Goal: Entertainment & Leisure: Consume media (video, audio)

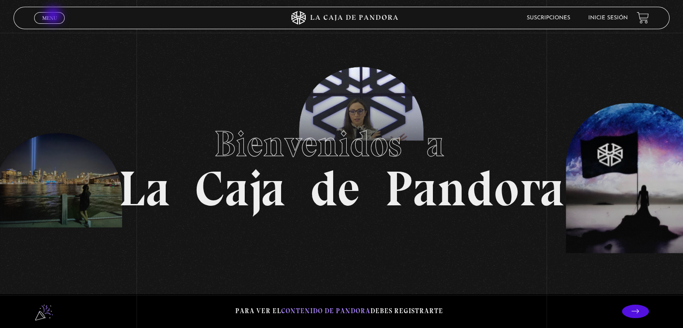
click at [54, 16] on span "Menu" at bounding box center [49, 17] width 15 height 5
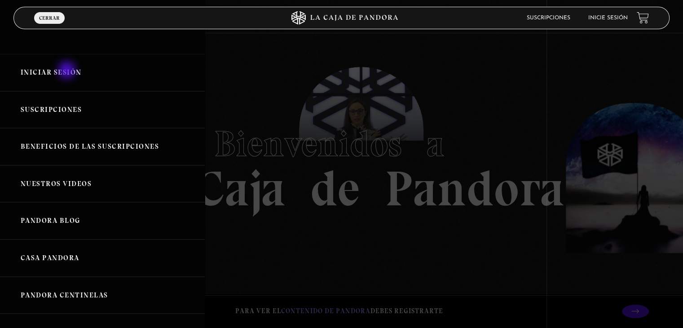
click at [68, 71] on link "Iniciar Sesión" at bounding box center [102, 72] width 205 height 37
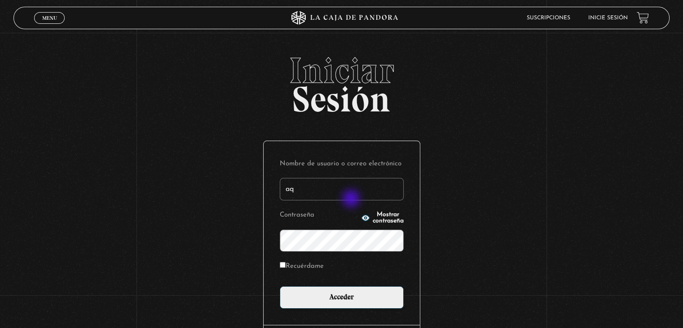
type input "aqueflo23@gmail.com"
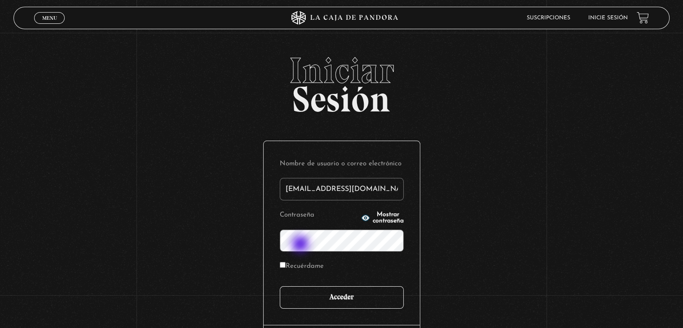
click at [345, 298] on input "Acceder" at bounding box center [342, 297] width 124 height 22
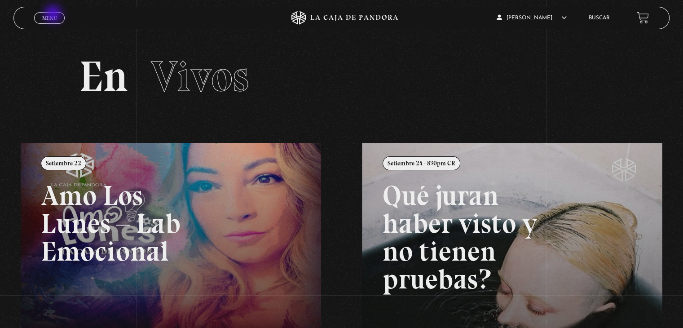
click at [54, 15] on span "Menu" at bounding box center [49, 17] width 15 height 5
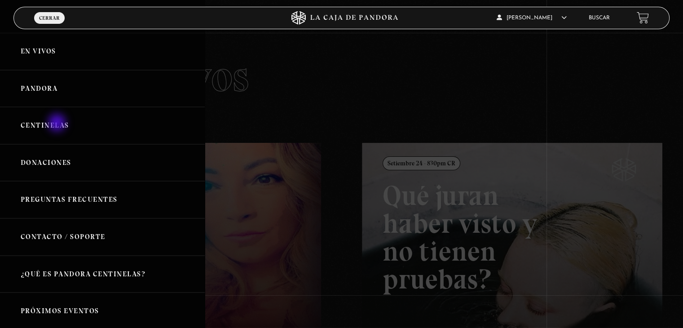
click at [58, 124] on link "Centinelas" at bounding box center [102, 125] width 205 height 37
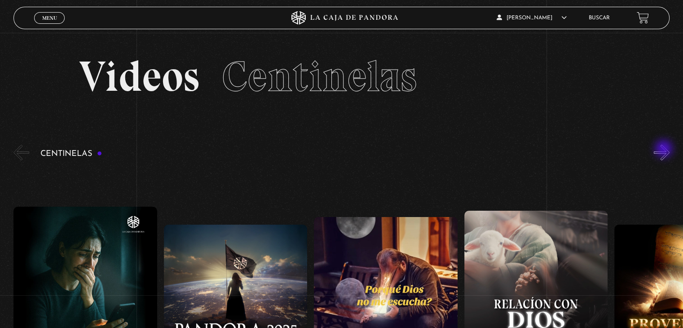
click at [665, 150] on button "»" at bounding box center [662, 153] width 16 height 16
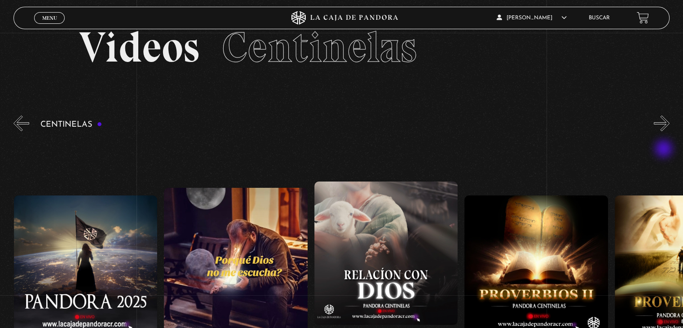
scroll to position [45, 0]
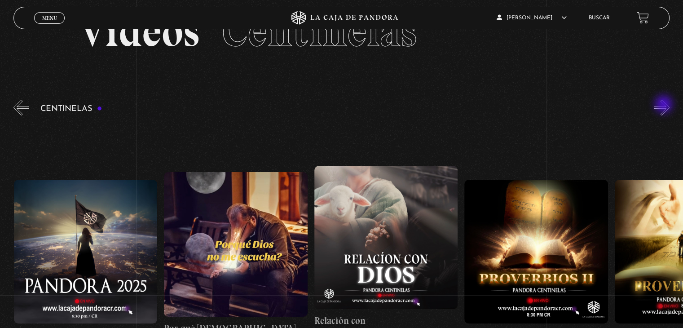
click at [665, 105] on button "»" at bounding box center [662, 108] width 16 height 16
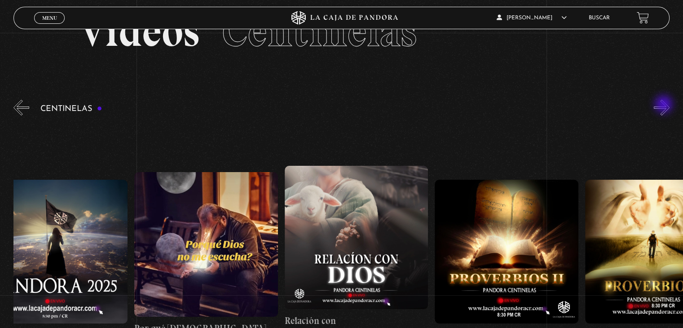
click at [665, 105] on button "»" at bounding box center [662, 108] width 16 height 16
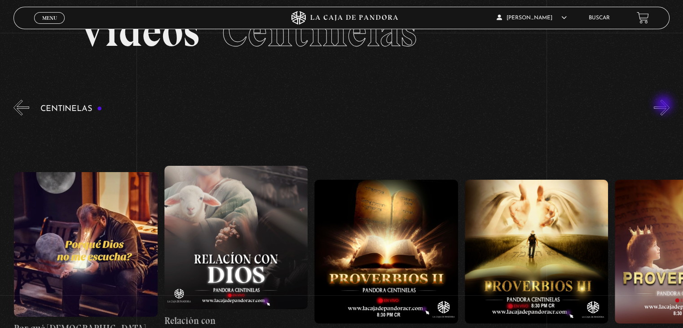
click at [665, 105] on button "»" at bounding box center [662, 108] width 16 height 16
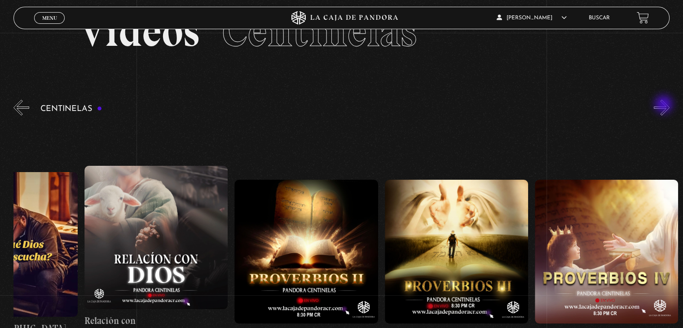
click at [665, 105] on button "»" at bounding box center [662, 108] width 16 height 16
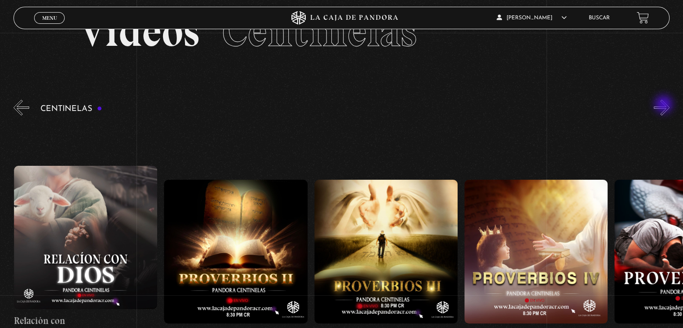
click at [665, 105] on button "»" at bounding box center [662, 108] width 16 height 16
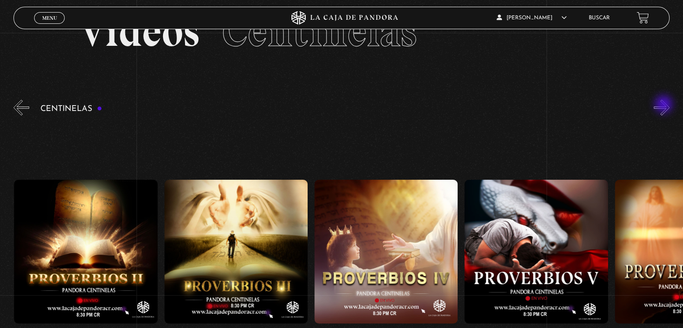
click at [665, 105] on button "»" at bounding box center [662, 108] width 16 height 16
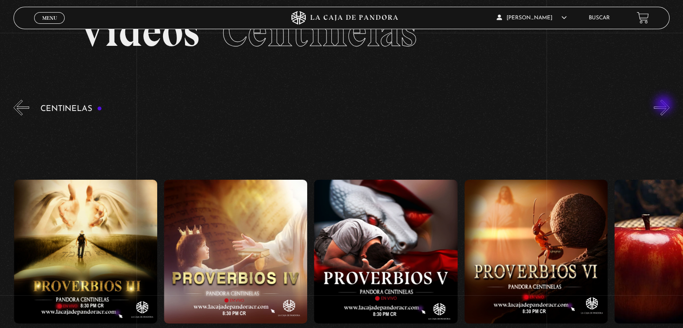
click at [665, 105] on button "»" at bounding box center [662, 108] width 16 height 16
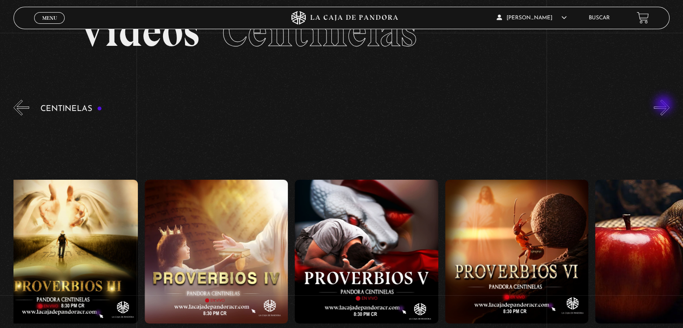
click at [665, 105] on button "»" at bounding box center [662, 108] width 16 height 16
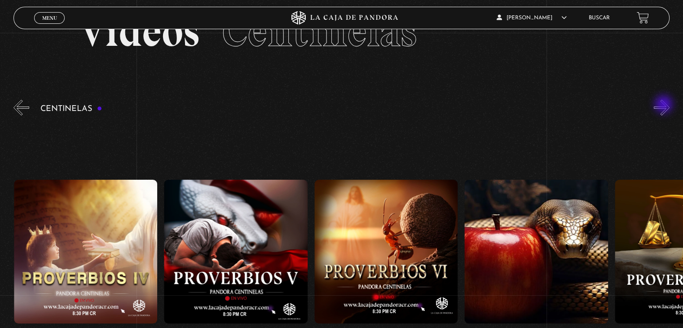
click at [665, 105] on button "»" at bounding box center [662, 108] width 16 height 16
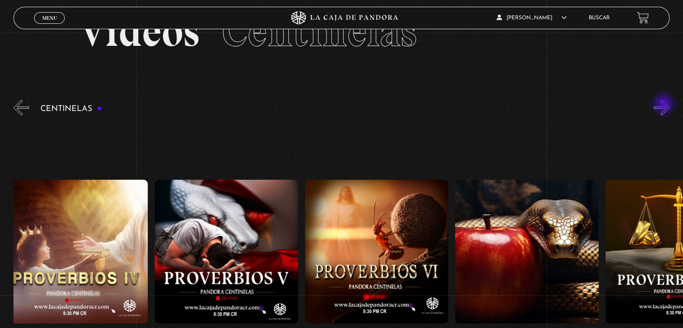
click at [665, 105] on button "»" at bounding box center [662, 108] width 16 height 16
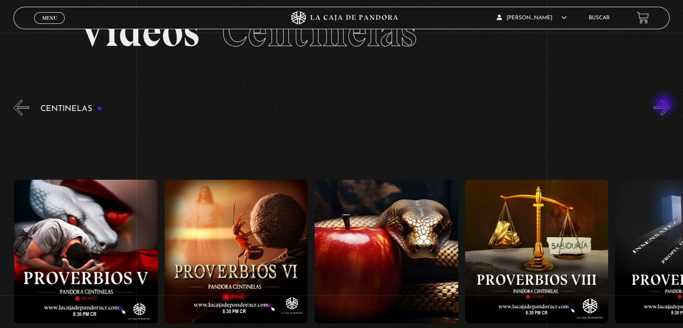
click at [665, 105] on button "»" at bounding box center [662, 108] width 16 height 16
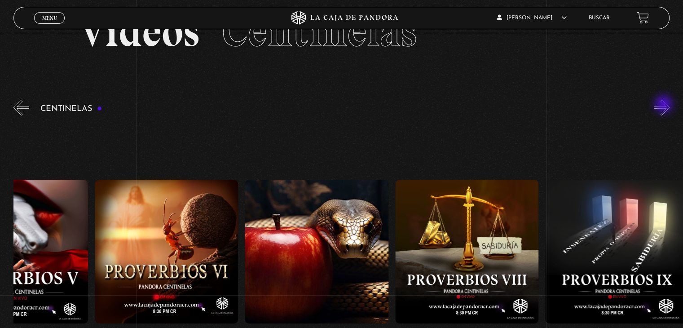
click at [665, 105] on button "»" at bounding box center [662, 108] width 16 height 16
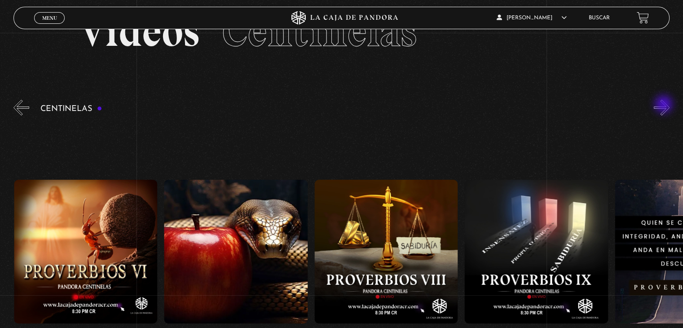
click at [665, 105] on button "»" at bounding box center [662, 108] width 16 height 16
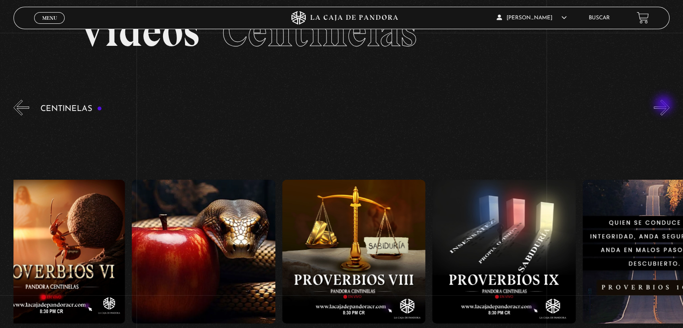
click at [665, 105] on button "»" at bounding box center [662, 108] width 16 height 16
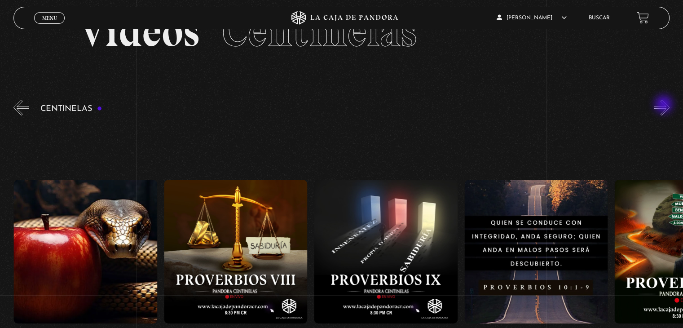
click at [665, 105] on button "»" at bounding box center [662, 108] width 16 height 16
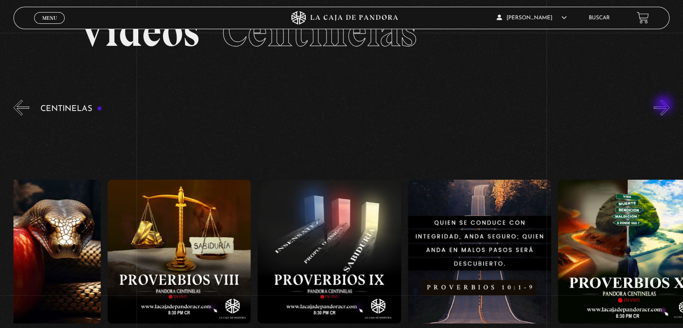
click at [665, 105] on button "»" at bounding box center [662, 108] width 16 height 16
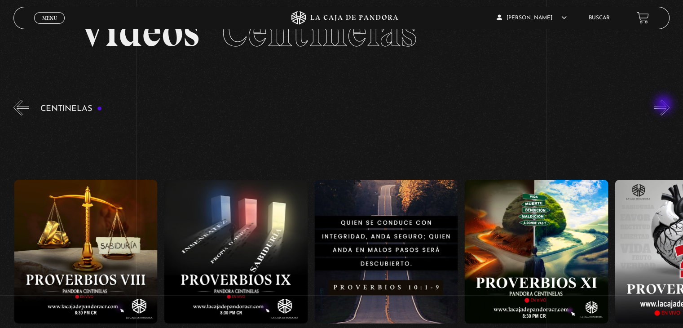
click at [665, 105] on button "»" at bounding box center [662, 108] width 16 height 16
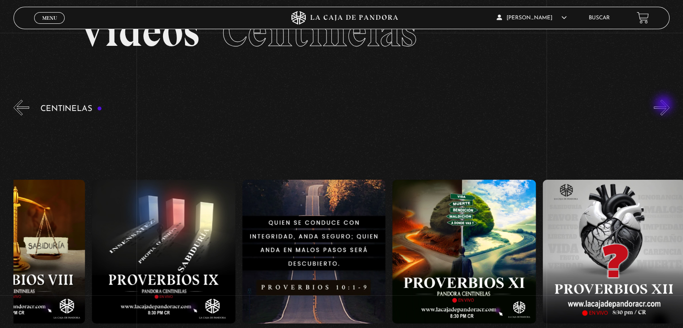
click at [665, 105] on button "»" at bounding box center [662, 108] width 16 height 16
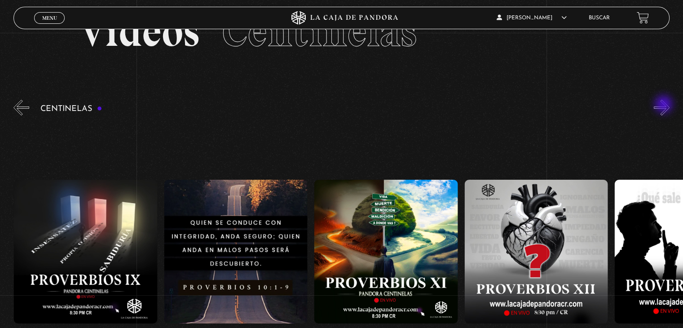
click at [665, 105] on button "»" at bounding box center [662, 108] width 16 height 16
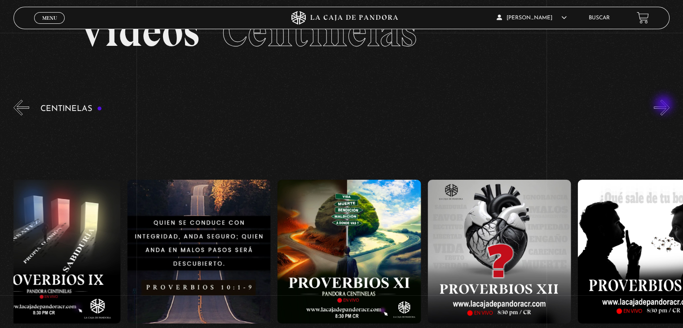
click at [665, 105] on button "»" at bounding box center [662, 108] width 16 height 16
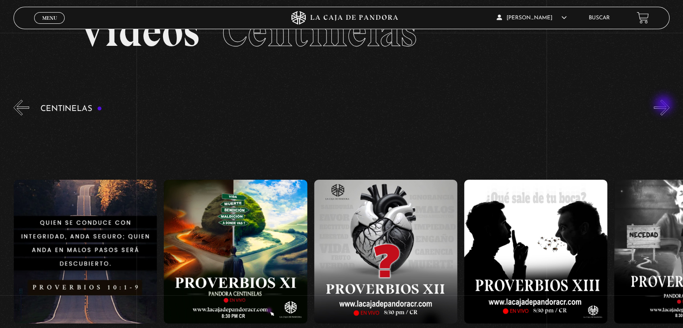
click at [665, 105] on button "»" at bounding box center [662, 108] width 16 height 16
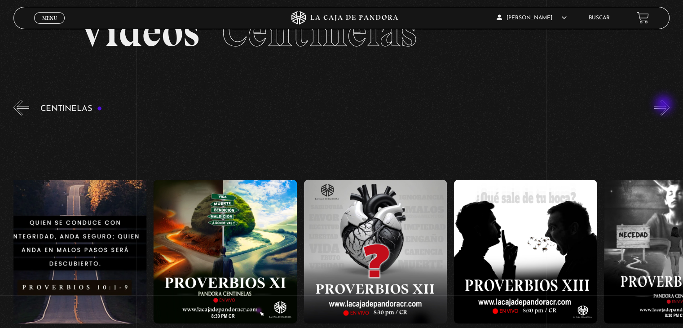
click at [665, 105] on button "»" at bounding box center [662, 108] width 16 height 16
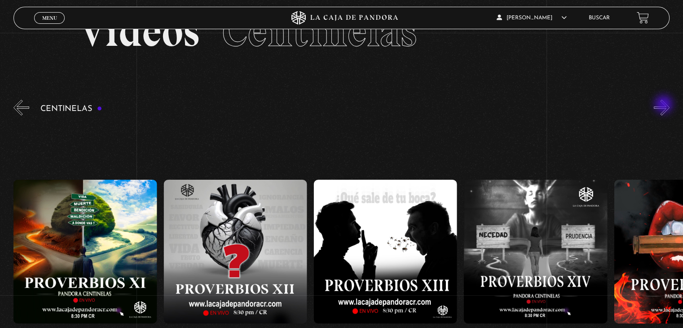
click at [665, 105] on button "»" at bounding box center [662, 108] width 16 height 16
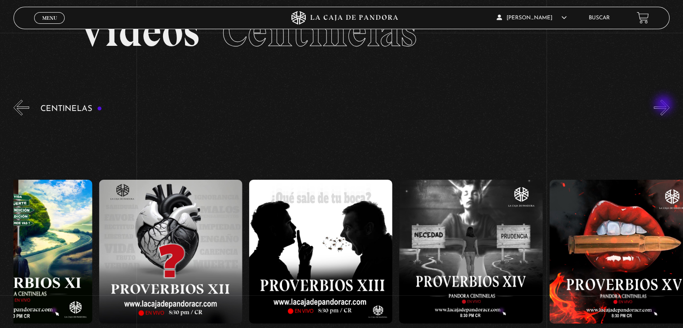
click at [665, 105] on button "»" at bounding box center [662, 108] width 16 height 16
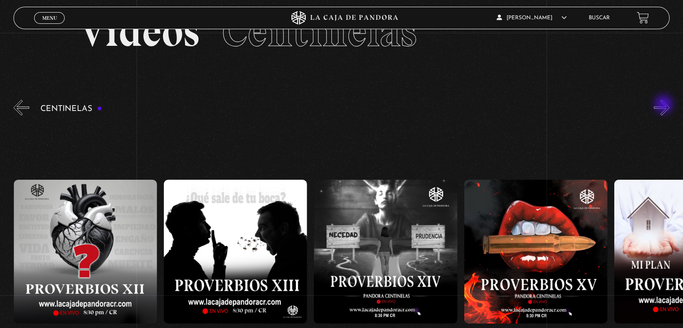
click at [665, 105] on button "»" at bounding box center [662, 108] width 16 height 16
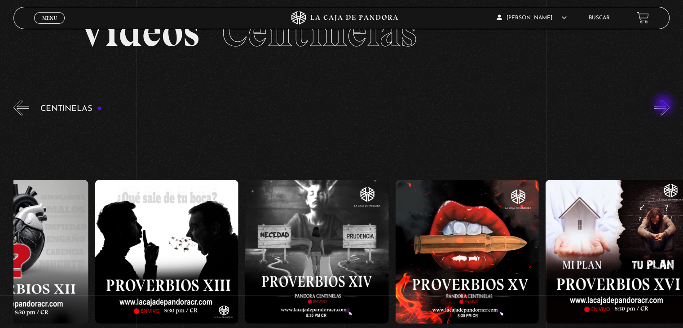
click at [665, 105] on button "»" at bounding box center [662, 108] width 16 height 16
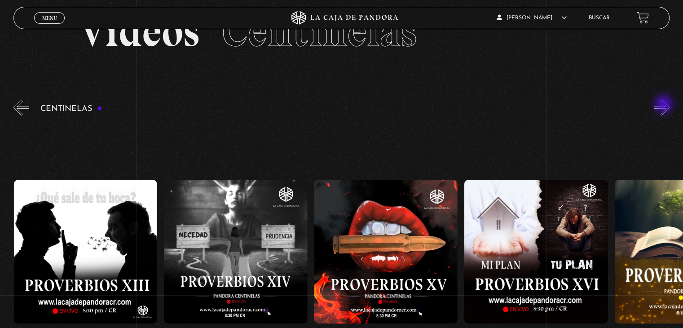
click at [665, 105] on button "»" at bounding box center [662, 108] width 16 height 16
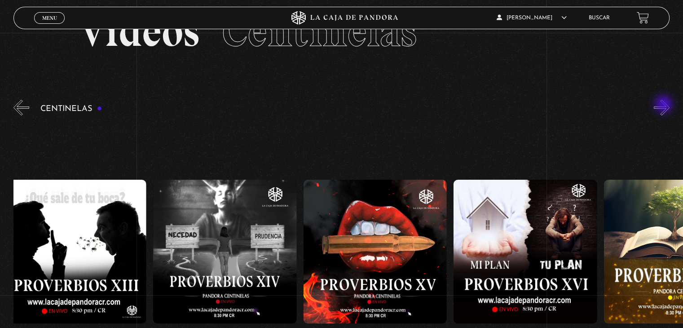
click at [665, 105] on button "»" at bounding box center [662, 108] width 16 height 16
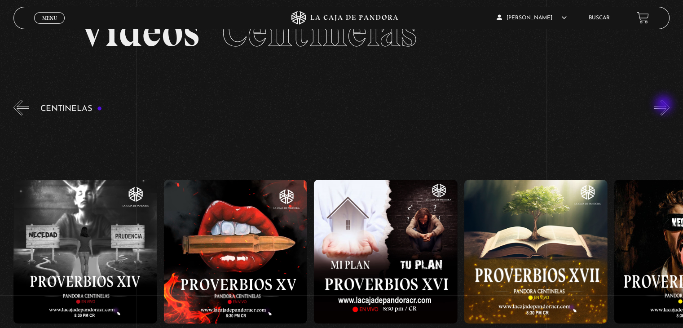
click at [665, 105] on button "»" at bounding box center [662, 108] width 16 height 16
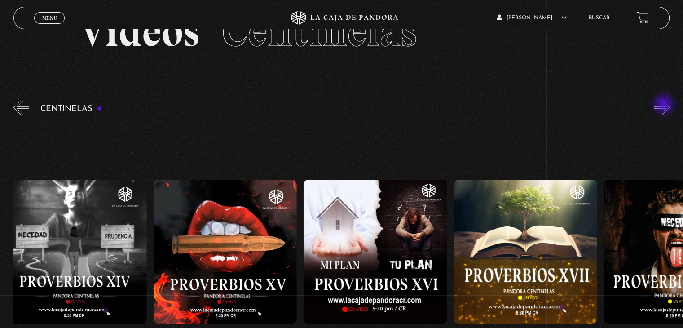
click at [665, 105] on button "»" at bounding box center [662, 108] width 16 height 16
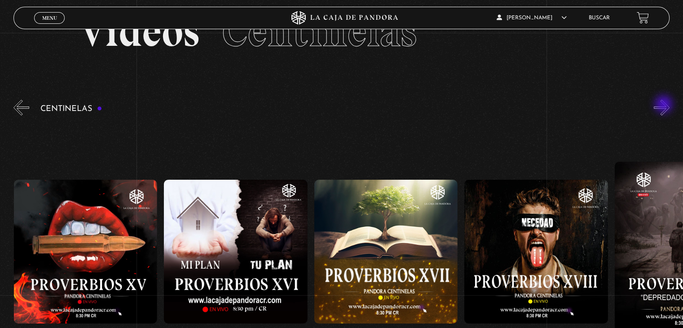
click at [665, 105] on button "»" at bounding box center [662, 108] width 16 height 16
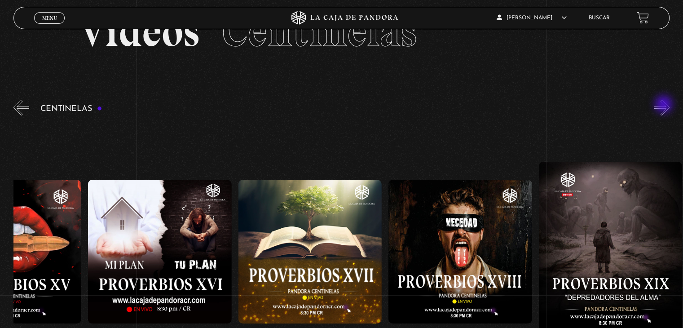
click at [665, 105] on button "»" at bounding box center [662, 108] width 16 height 16
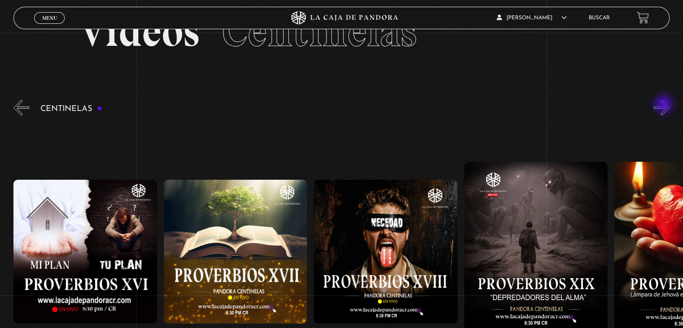
click at [665, 105] on button "»" at bounding box center [662, 108] width 16 height 16
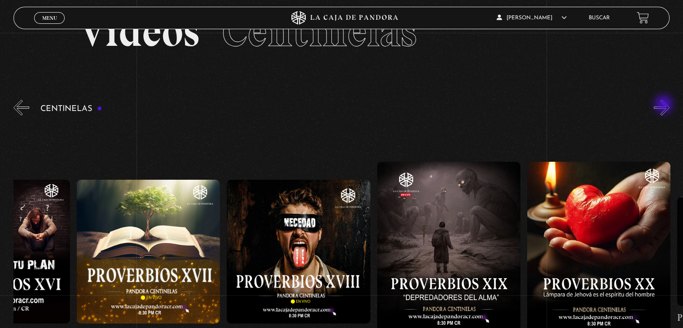
click at [665, 105] on button "»" at bounding box center [662, 108] width 16 height 16
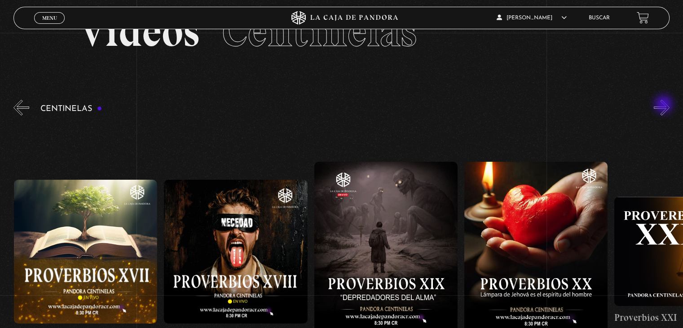
click at [665, 105] on button "»" at bounding box center [662, 108] width 16 height 16
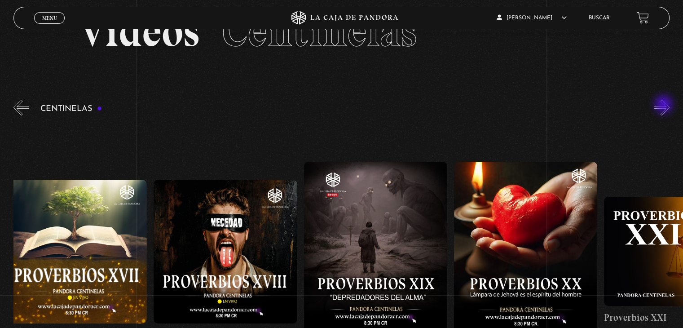
click at [665, 105] on button "»" at bounding box center [662, 108] width 16 height 16
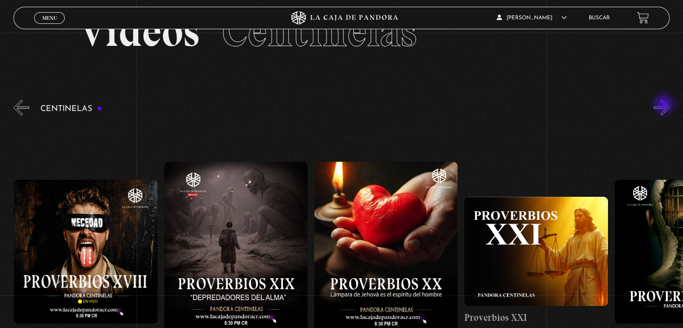
click at [665, 105] on button "»" at bounding box center [662, 108] width 16 height 16
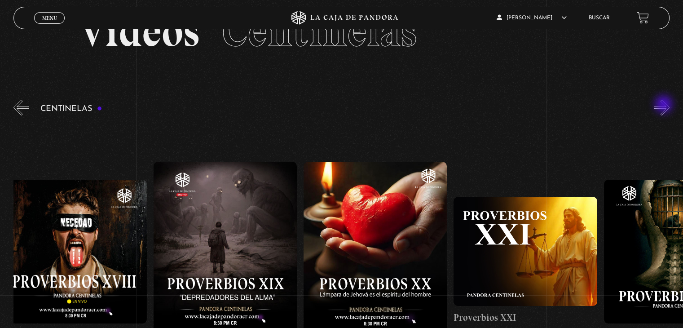
click at [665, 105] on button "»" at bounding box center [662, 108] width 16 height 16
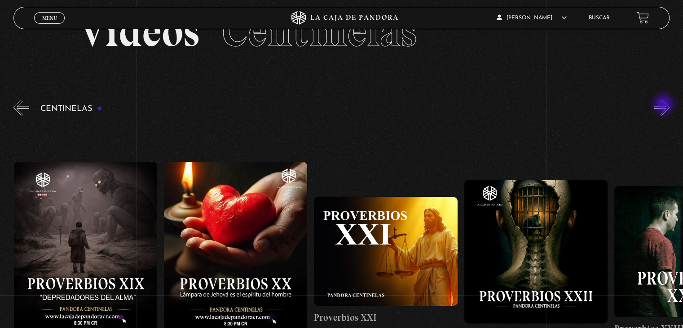
click at [665, 105] on button "»" at bounding box center [662, 108] width 16 height 16
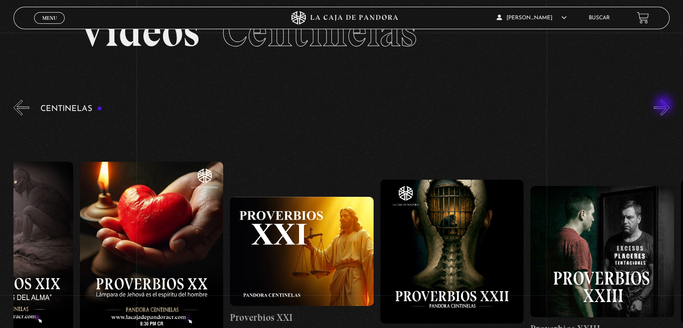
click at [665, 105] on button "»" at bounding box center [662, 108] width 16 height 16
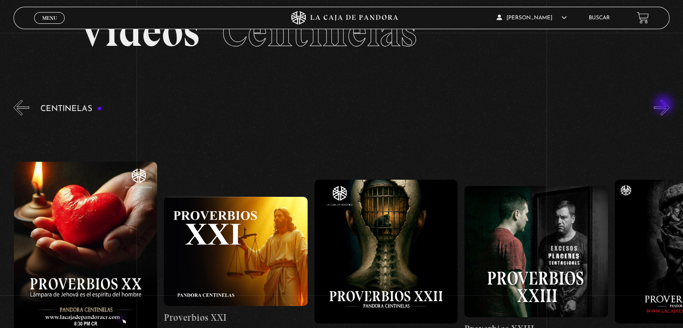
click at [665, 105] on button "»" at bounding box center [662, 108] width 16 height 16
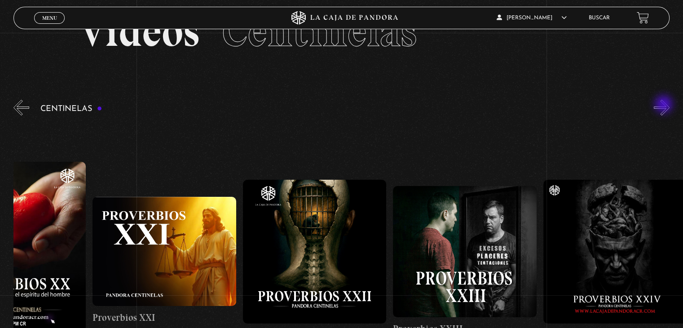
click at [665, 105] on button "»" at bounding box center [662, 108] width 16 height 16
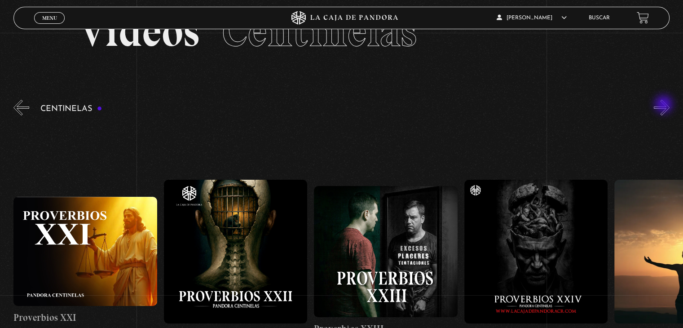
click at [665, 105] on button "»" at bounding box center [662, 108] width 16 height 16
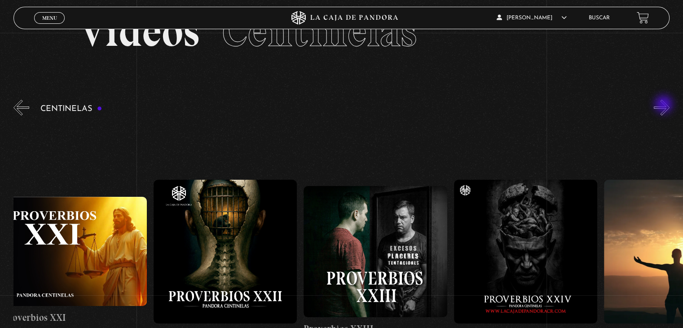
click at [665, 105] on button "»" at bounding box center [662, 108] width 16 height 16
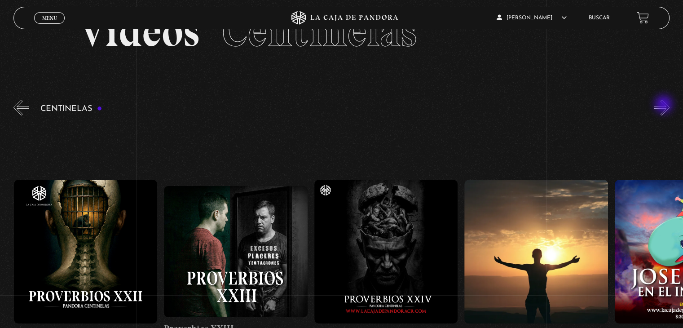
click at [665, 105] on button "»" at bounding box center [662, 108] width 16 height 16
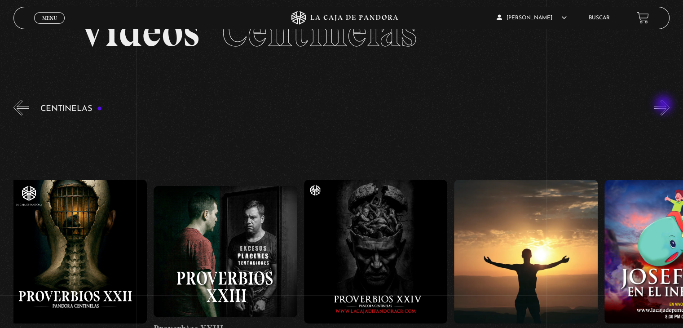
click at [665, 105] on button "»" at bounding box center [662, 108] width 16 height 16
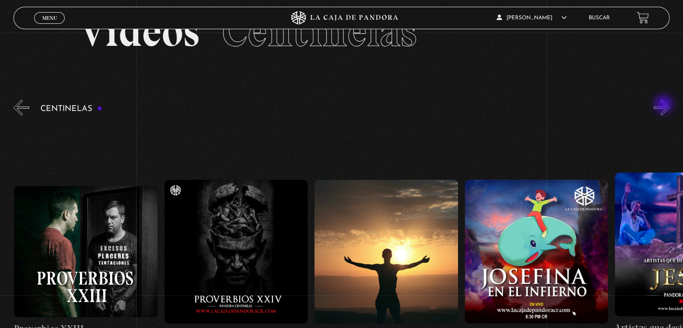
click at [665, 105] on button "»" at bounding box center [662, 108] width 16 height 16
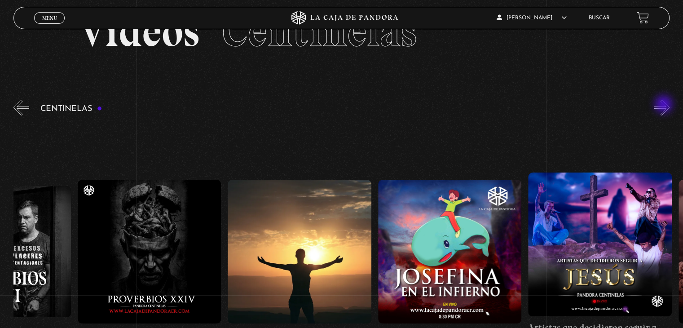
click at [665, 105] on button "»" at bounding box center [662, 108] width 16 height 16
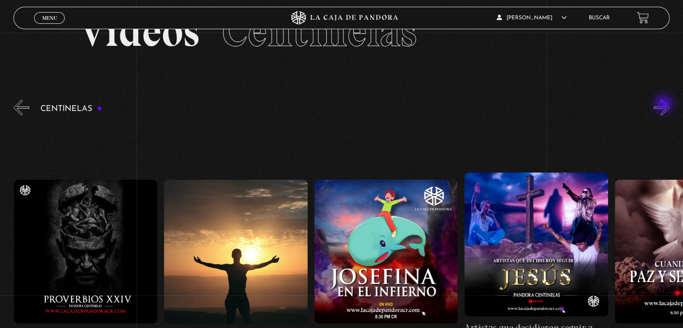
click at [665, 105] on button "»" at bounding box center [662, 108] width 16 height 16
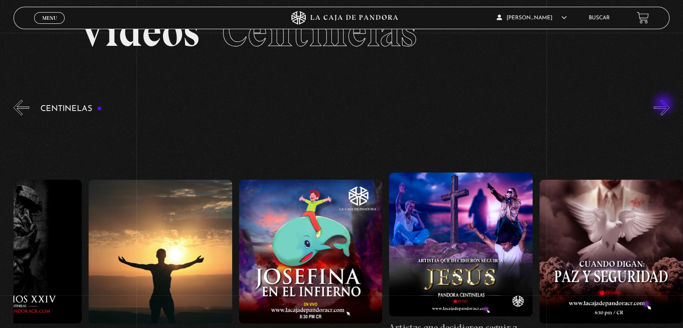
click at [665, 105] on button "»" at bounding box center [662, 108] width 16 height 16
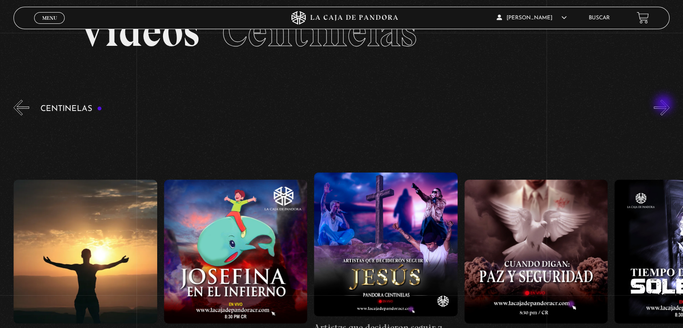
click at [665, 105] on button "»" at bounding box center [662, 108] width 16 height 16
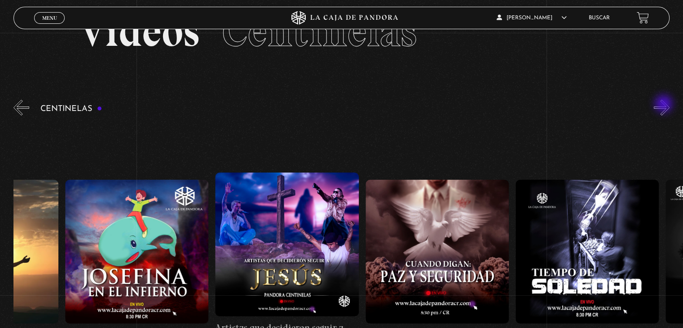
click at [665, 105] on button "»" at bounding box center [662, 108] width 16 height 16
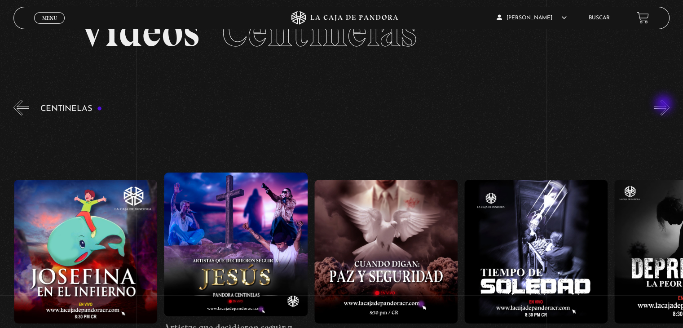
click at [665, 105] on button "»" at bounding box center [662, 108] width 16 height 16
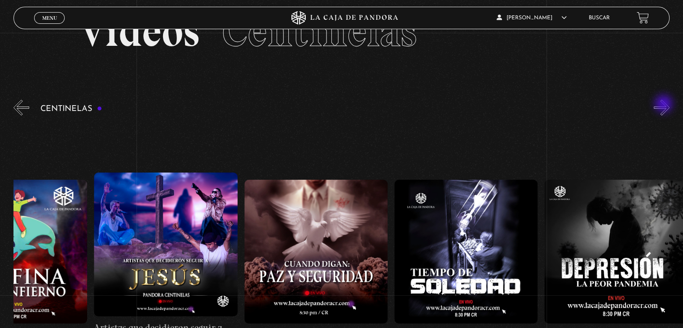
click at [665, 105] on button "»" at bounding box center [662, 108] width 16 height 16
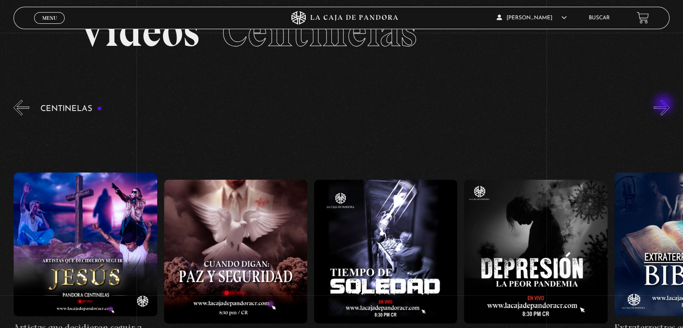
click at [665, 105] on button "»" at bounding box center [662, 108] width 16 height 16
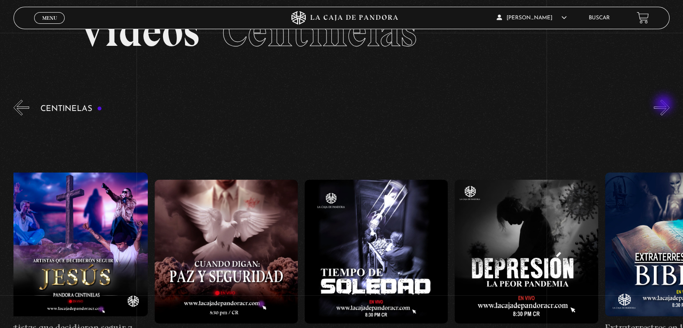
click at [665, 105] on button "»" at bounding box center [662, 108] width 16 height 16
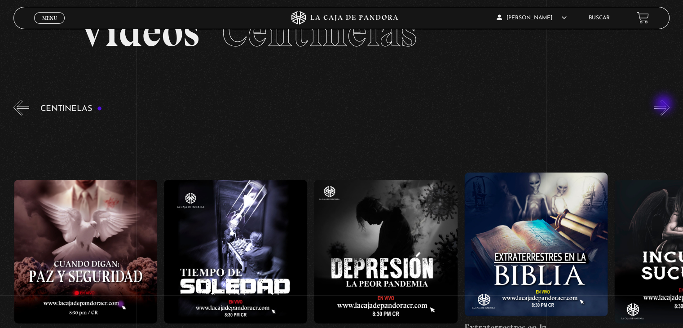
click at [665, 105] on button "»" at bounding box center [662, 108] width 16 height 16
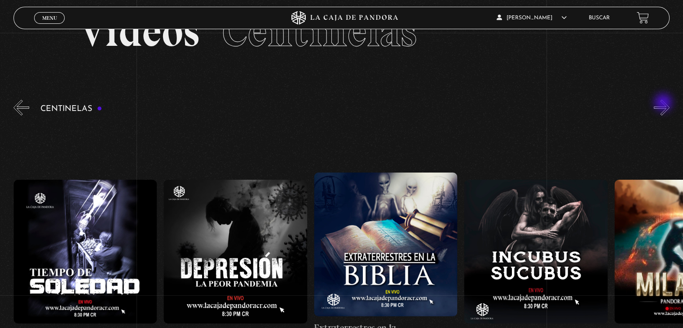
click at [664, 103] on button "»" at bounding box center [662, 108] width 16 height 16
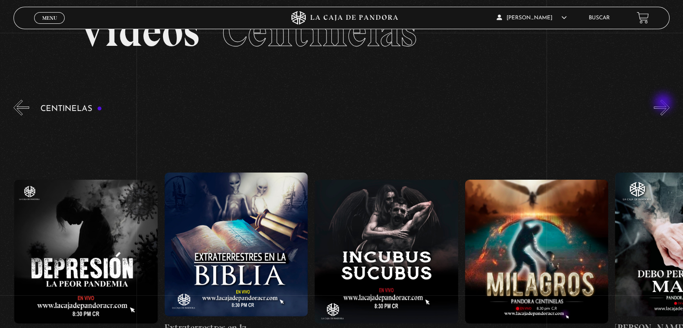
click at [664, 103] on button "»" at bounding box center [662, 108] width 16 height 16
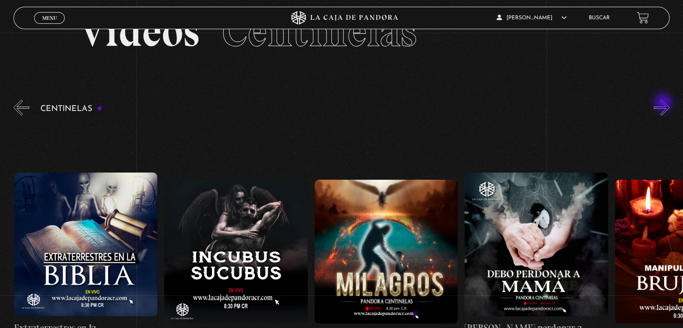
click at [664, 103] on button "»" at bounding box center [662, 108] width 16 height 16
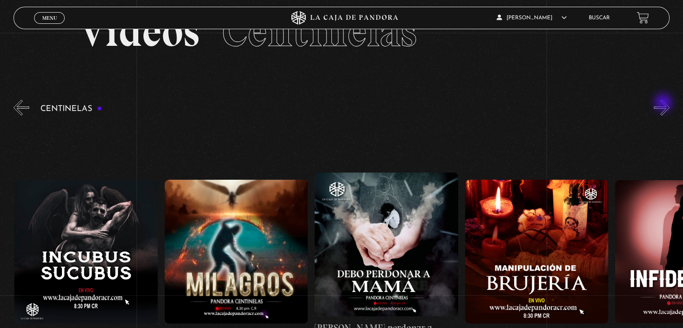
click at [664, 103] on button "»" at bounding box center [662, 108] width 16 height 16
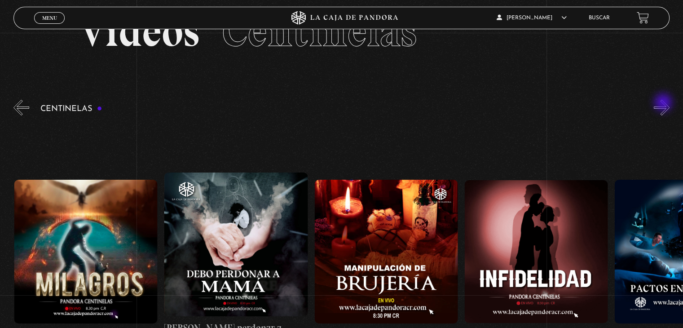
click at [664, 103] on button "»" at bounding box center [662, 108] width 16 height 16
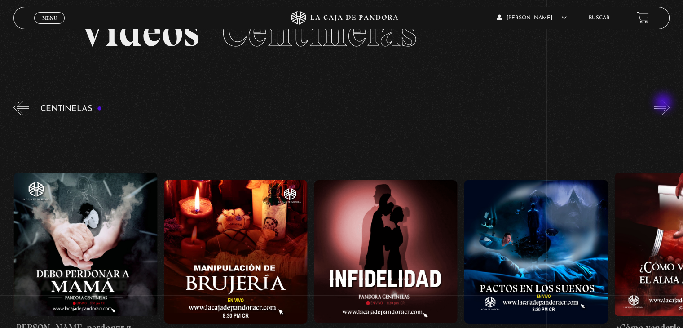
click at [664, 103] on button "»" at bounding box center [662, 108] width 16 height 16
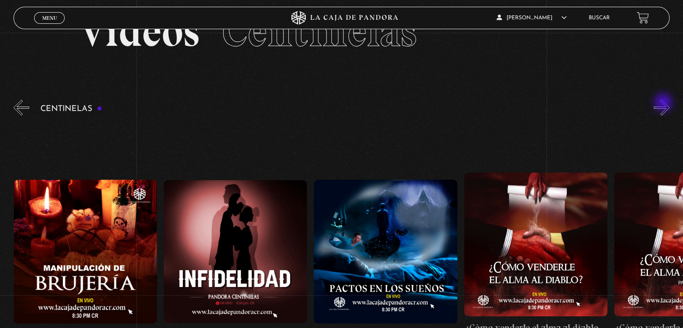
click at [664, 103] on button "»" at bounding box center [662, 108] width 16 height 16
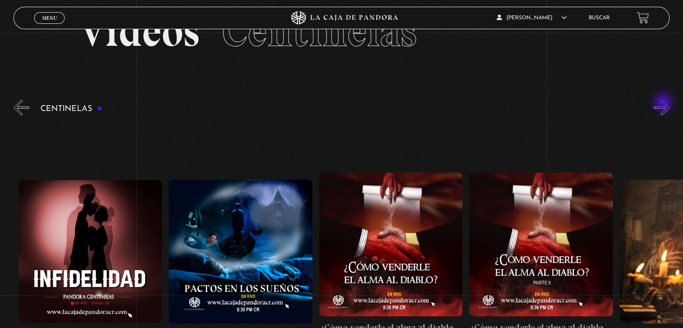
click at [664, 103] on button "»" at bounding box center [662, 108] width 16 height 16
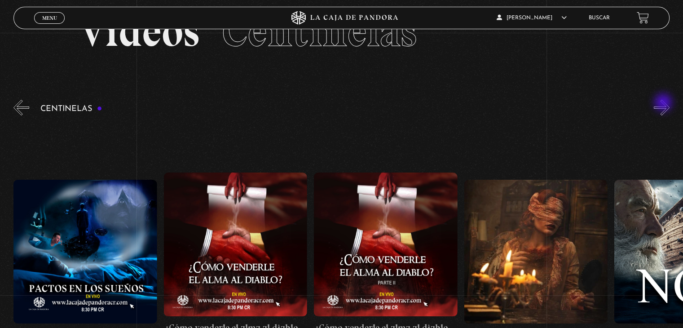
click at [664, 103] on button "»" at bounding box center [662, 108] width 16 height 16
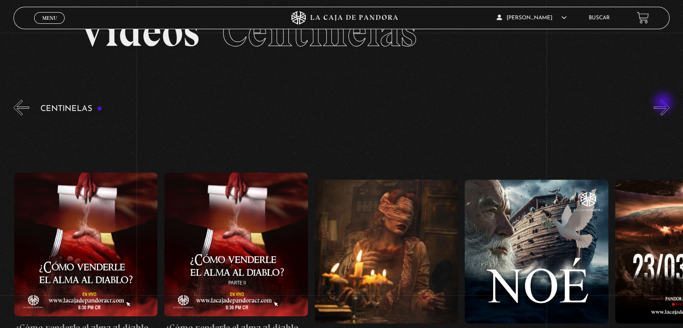
click at [664, 103] on button "»" at bounding box center [662, 108] width 16 height 16
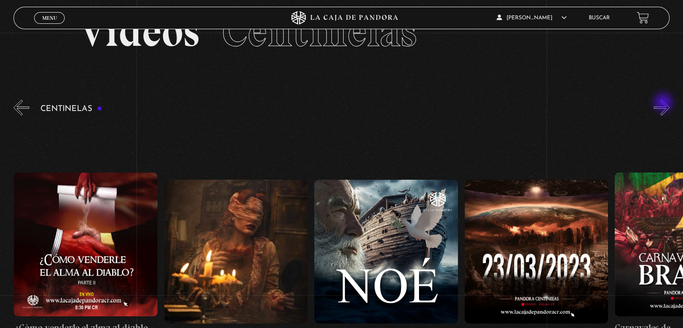
click at [664, 103] on button "»" at bounding box center [662, 108] width 16 height 16
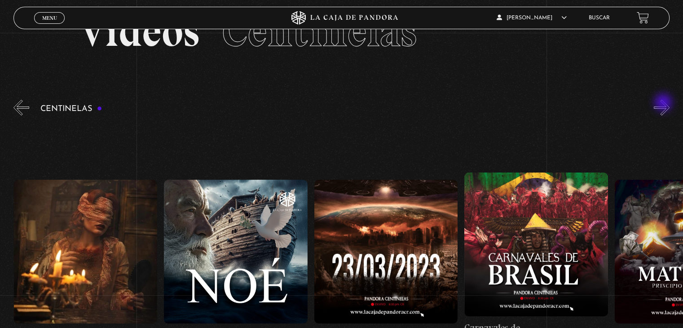
click at [664, 103] on button "»" at bounding box center [662, 108] width 16 height 16
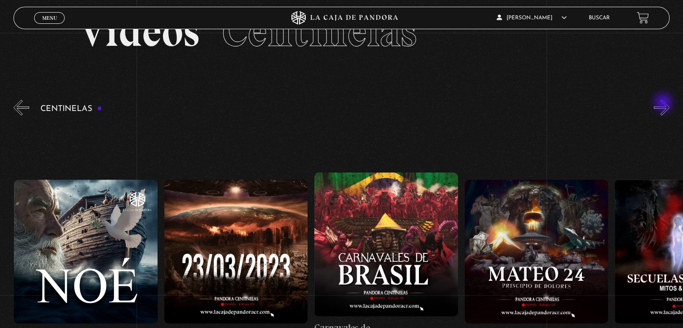
click at [664, 103] on button "»" at bounding box center [662, 108] width 16 height 16
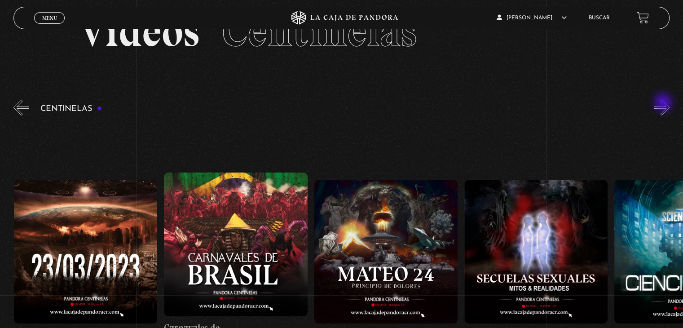
click at [664, 103] on button "»" at bounding box center [662, 108] width 16 height 16
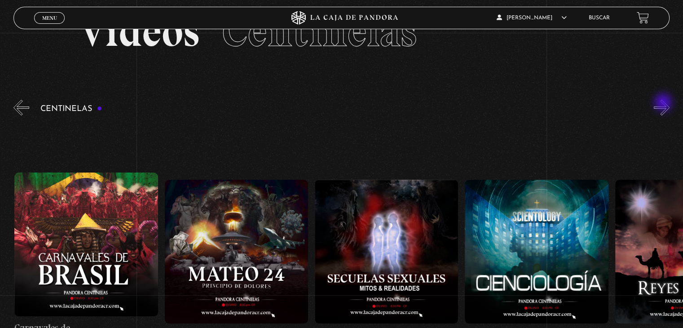
click at [664, 103] on button "»" at bounding box center [662, 108] width 16 height 16
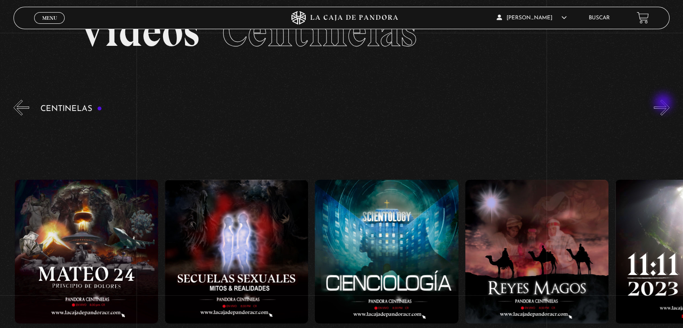
click at [664, 103] on button "»" at bounding box center [662, 108] width 16 height 16
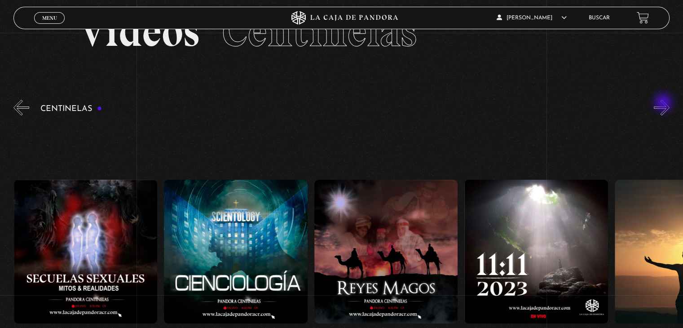
scroll to position [0, 7062]
click at [664, 103] on button "»" at bounding box center [662, 108] width 16 height 16
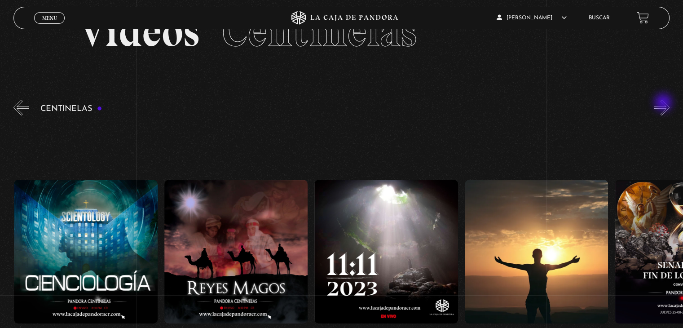
click at [664, 103] on button "»" at bounding box center [662, 108] width 16 height 16
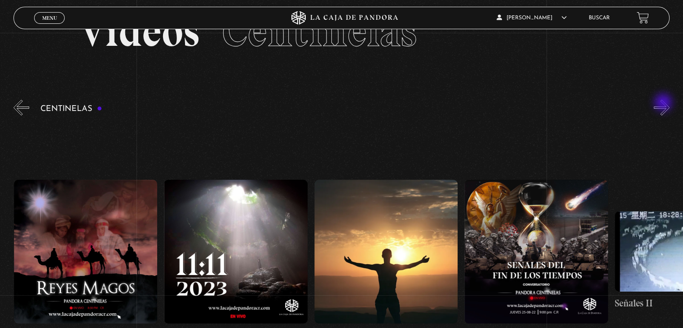
scroll to position [0, 7362]
click at [664, 103] on button "»" at bounding box center [662, 108] width 16 height 16
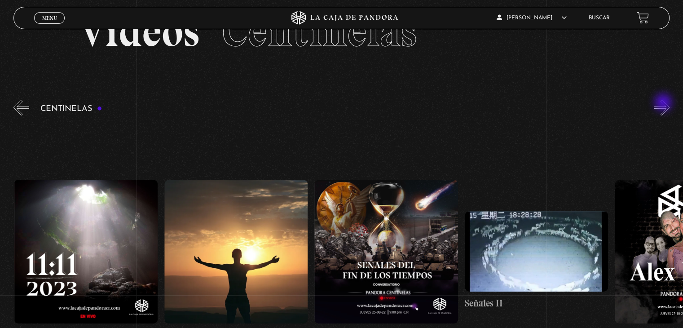
click at [664, 103] on button "»" at bounding box center [662, 108] width 16 height 16
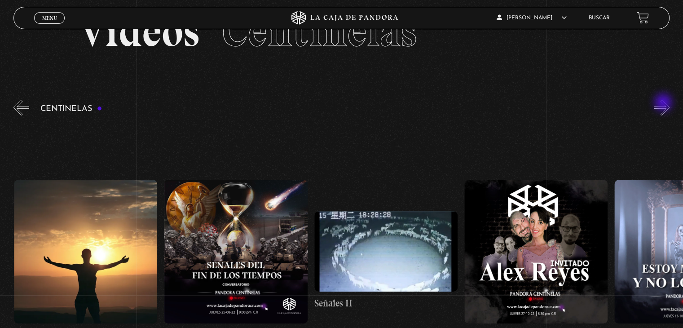
scroll to position [0, 7662]
click at [664, 103] on button "»" at bounding box center [662, 108] width 16 height 16
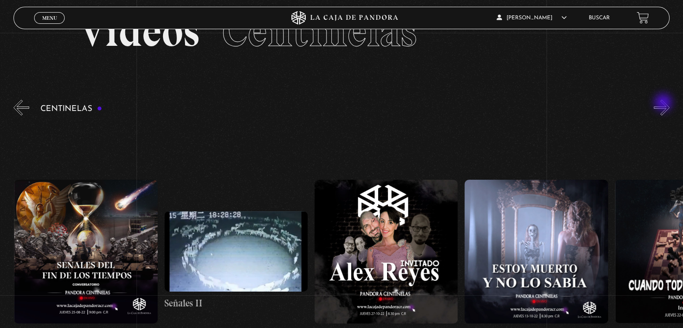
click at [664, 103] on button "»" at bounding box center [662, 108] width 16 height 16
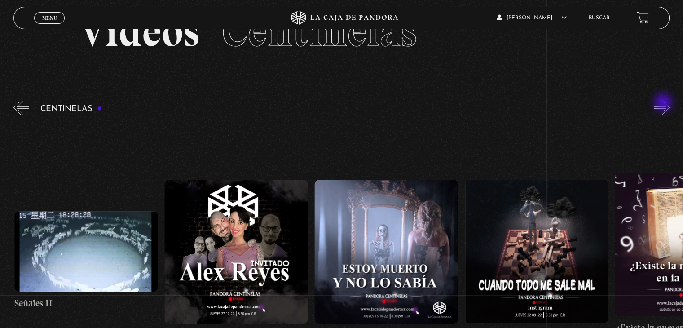
click at [664, 103] on button "»" at bounding box center [662, 108] width 16 height 16
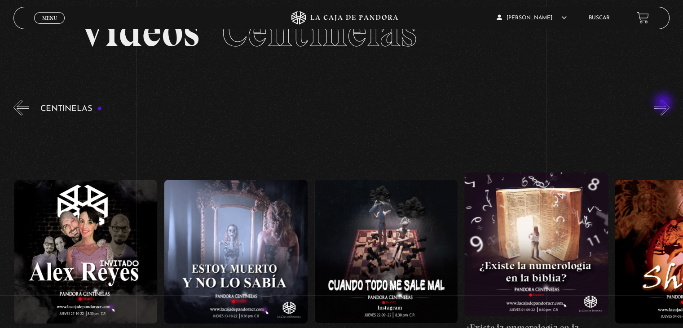
click at [664, 103] on button "»" at bounding box center [662, 108] width 16 height 16
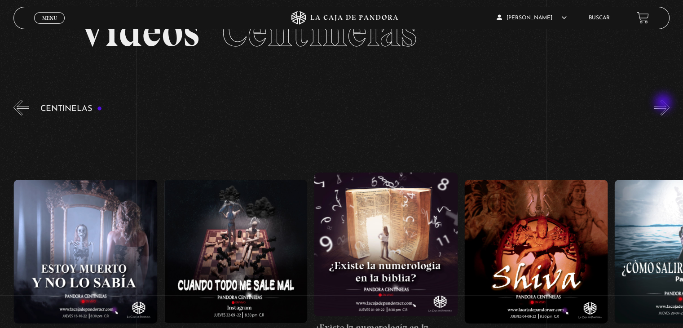
click at [664, 103] on button "»" at bounding box center [662, 108] width 16 height 16
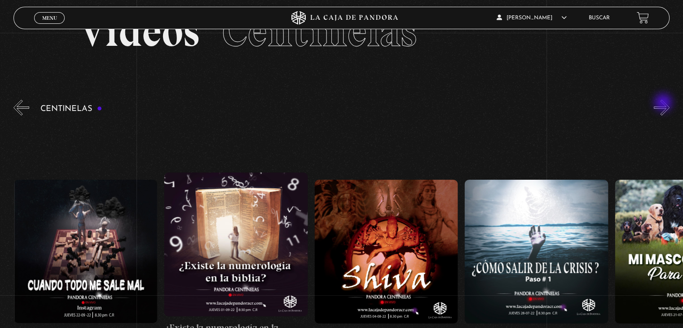
click at [664, 103] on button "»" at bounding box center [662, 108] width 16 height 16
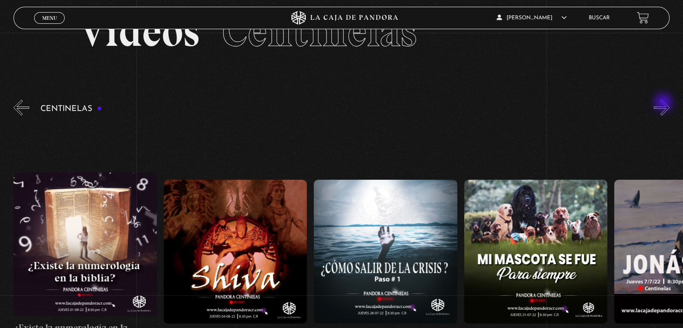
click at [664, 103] on button "»" at bounding box center [662, 108] width 16 height 16
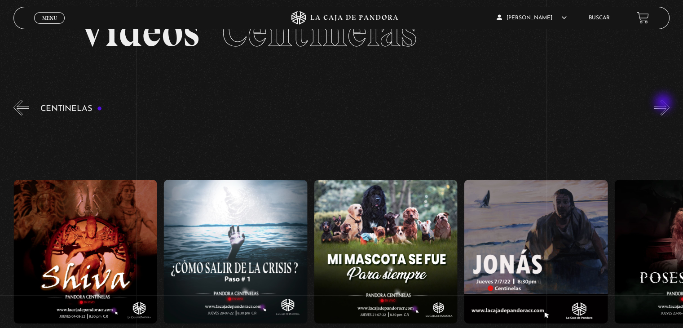
click at [664, 103] on button "»" at bounding box center [662, 108] width 16 height 16
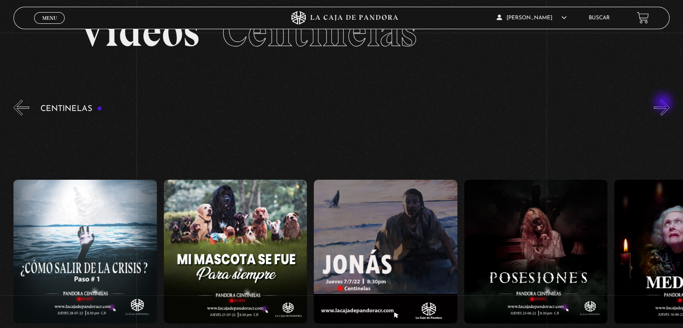
click at [664, 103] on button "»" at bounding box center [662, 108] width 16 height 16
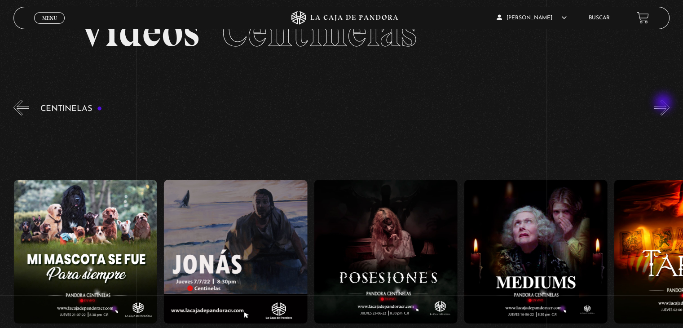
click at [664, 103] on button "»" at bounding box center [662, 108] width 16 height 16
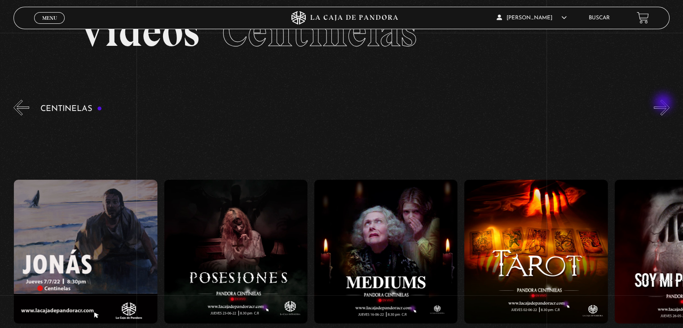
click at [664, 103] on button "»" at bounding box center [662, 108] width 16 height 16
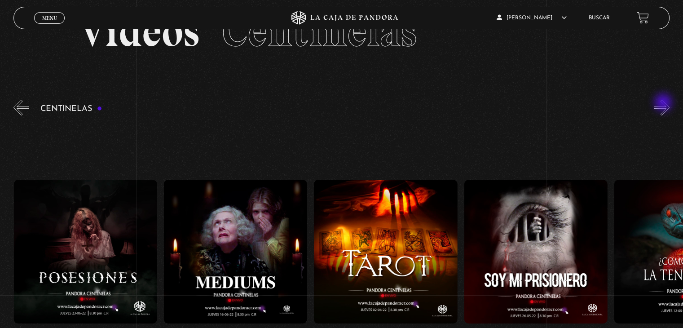
click at [664, 103] on button "»" at bounding box center [662, 108] width 16 height 16
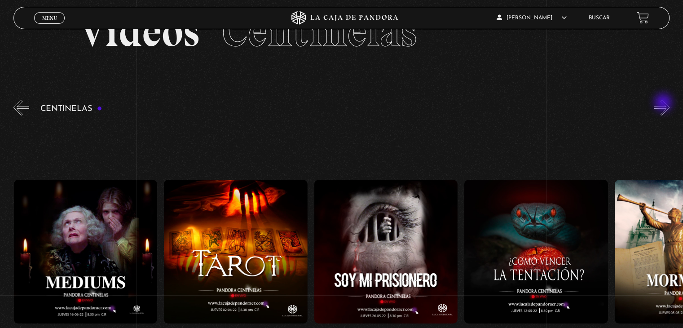
scroll to position [0, 9465]
click at [664, 103] on button "»" at bounding box center [662, 108] width 16 height 16
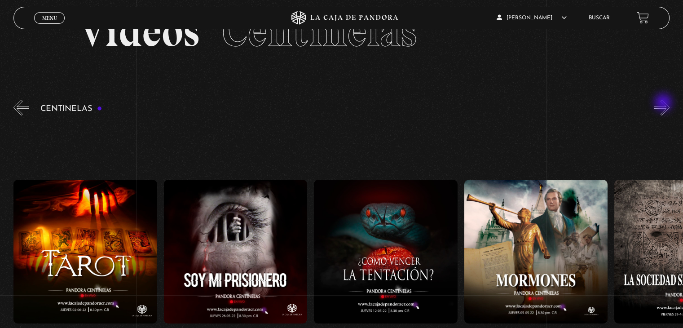
scroll to position [0, 9615]
click at [664, 103] on button "»" at bounding box center [662, 108] width 16 height 16
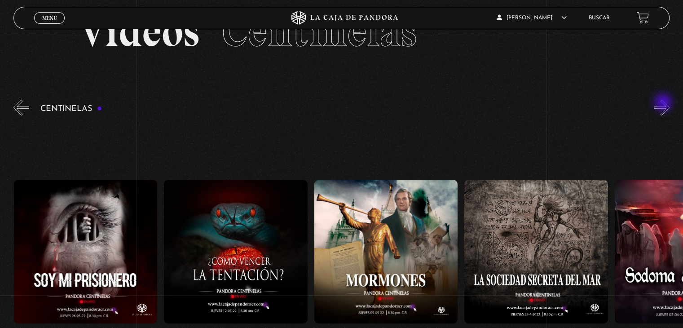
click at [664, 103] on button "»" at bounding box center [662, 108] width 16 height 16
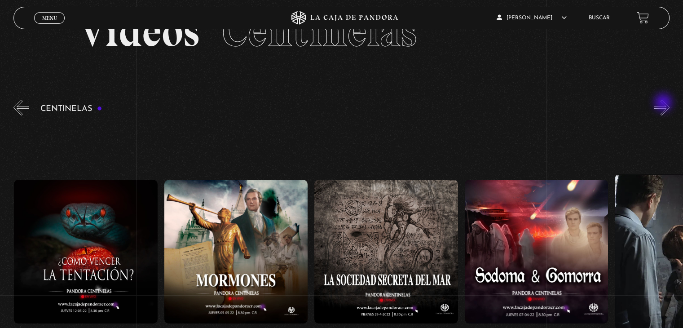
click at [664, 103] on button "»" at bounding box center [662, 108] width 16 height 16
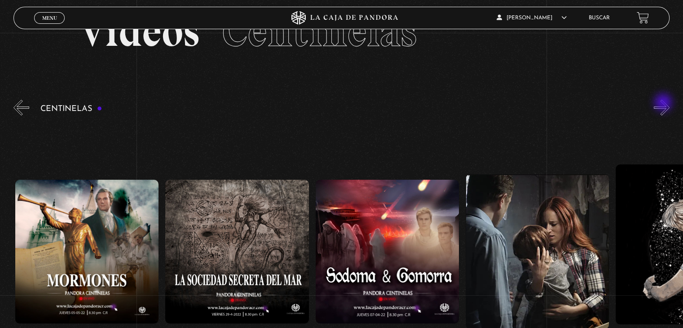
click at [664, 103] on button "»" at bounding box center [662, 108] width 16 height 16
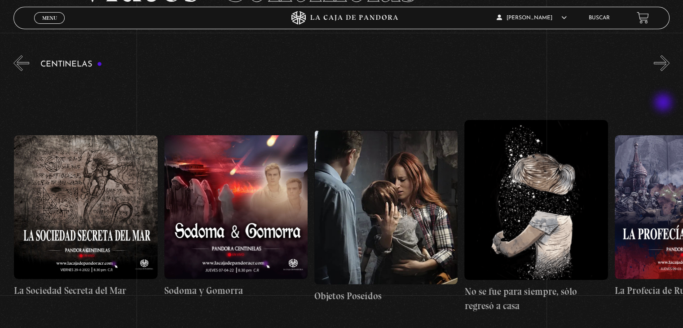
scroll to position [0, 10217]
click at [668, 58] on button "»" at bounding box center [662, 63] width 16 height 16
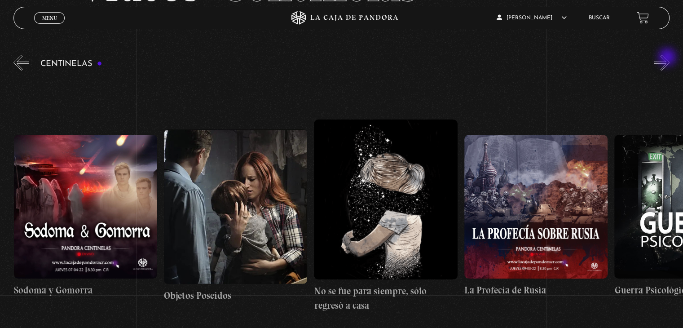
scroll to position [0, 10367]
click at [668, 58] on button "»" at bounding box center [662, 63] width 16 height 16
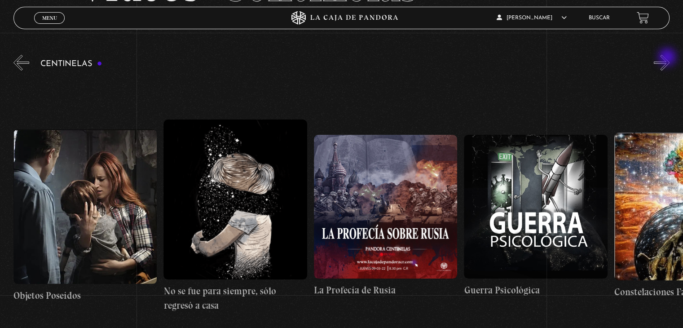
click at [668, 58] on button "»" at bounding box center [662, 63] width 16 height 16
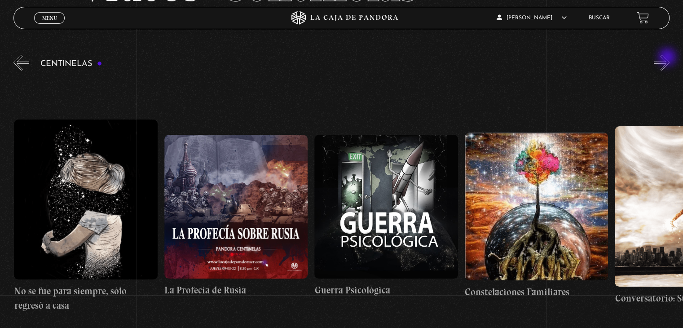
click at [668, 58] on button "»" at bounding box center [662, 63] width 16 height 16
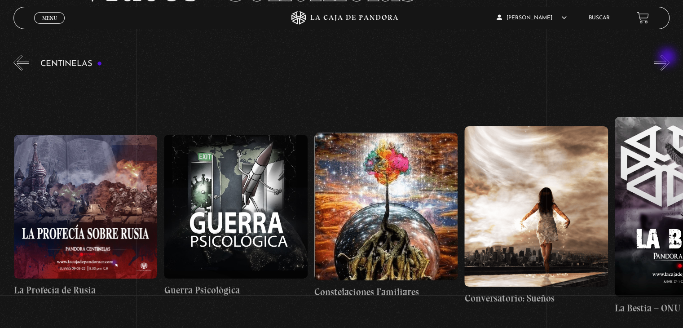
click at [668, 58] on button "»" at bounding box center [662, 63] width 16 height 16
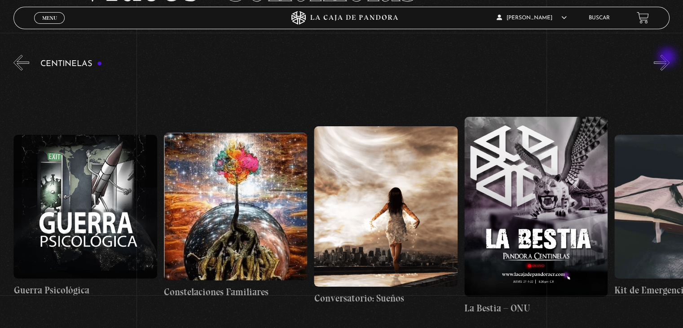
click at [668, 58] on button "»" at bounding box center [662, 63] width 16 height 16
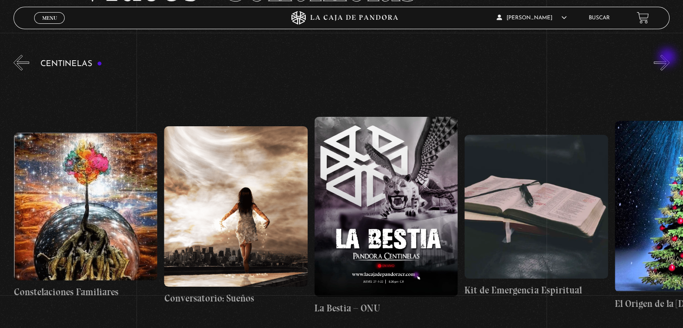
click at [668, 58] on button "»" at bounding box center [662, 63] width 16 height 16
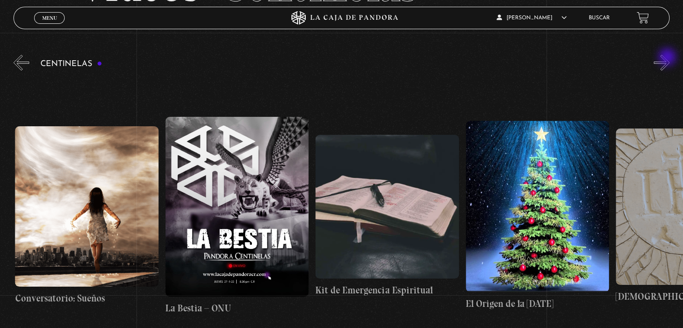
click at [668, 58] on button "»" at bounding box center [662, 63] width 16 height 16
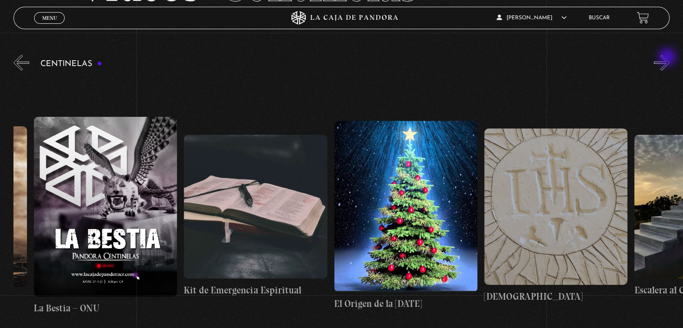
click at [668, 58] on button "»" at bounding box center [662, 63] width 16 height 16
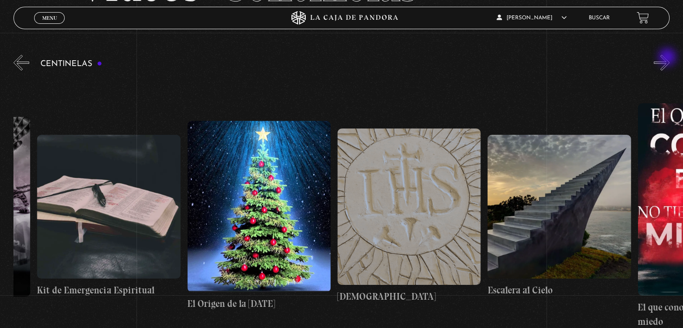
click at [668, 58] on button "»" at bounding box center [662, 63] width 16 height 16
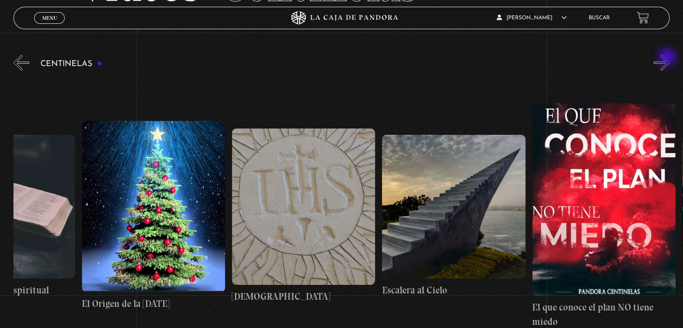
click at [668, 58] on button "»" at bounding box center [662, 63] width 16 height 16
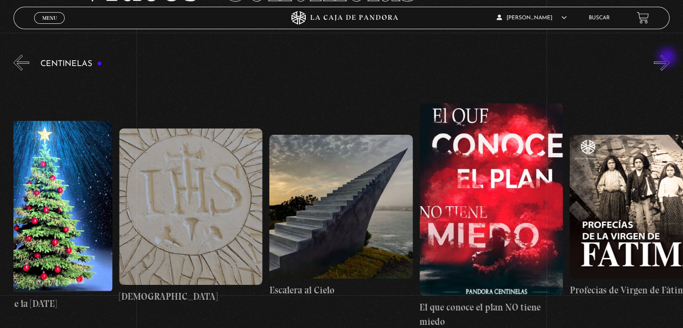
click at [668, 58] on button "»" at bounding box center [662, 63] width 16 height 16
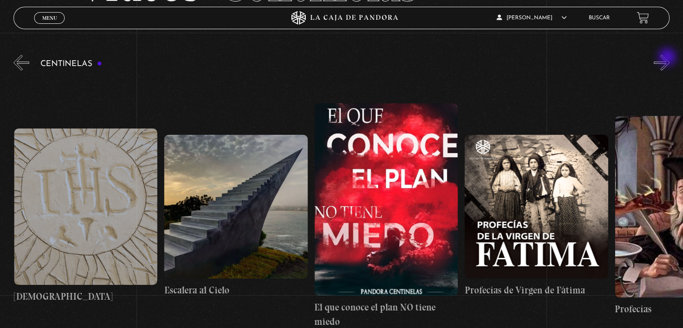
click at [668, 58] on button "»" at bounding box center [662, 63] width 16 height 16
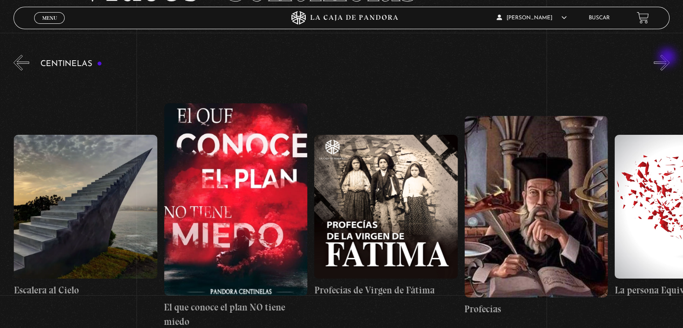
click at [668, 58] on button "»" at bounding box center [662, 63] width 16 height 16
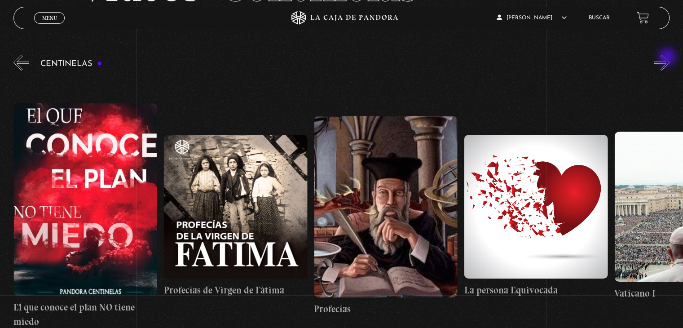
click at [668, 58] on button "»" at bounding box center [662, 63] width 16 height 16
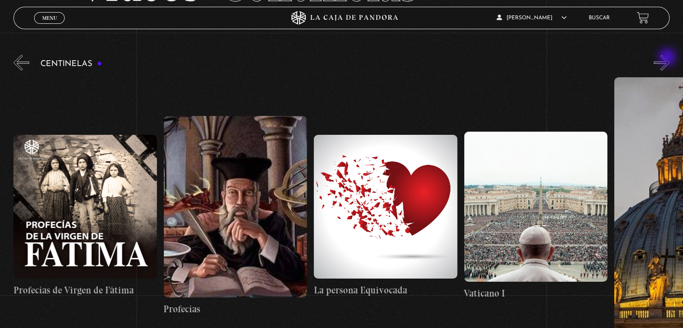
click at [668, 58] on button "»" at bounding box center [662, 63] width 16 height 16
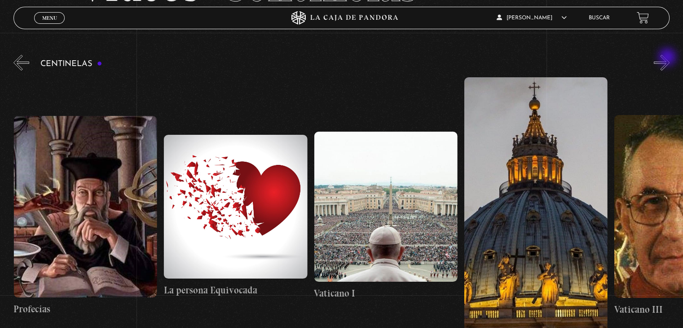
click at [668, 58] on button "»" at bounding box center [662, 63] width 16 height 16
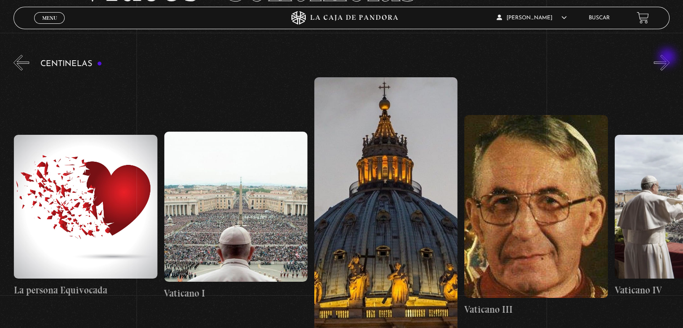
click at [668, 58] on button "»" at bounding box center [662, 63] width 16 height 16
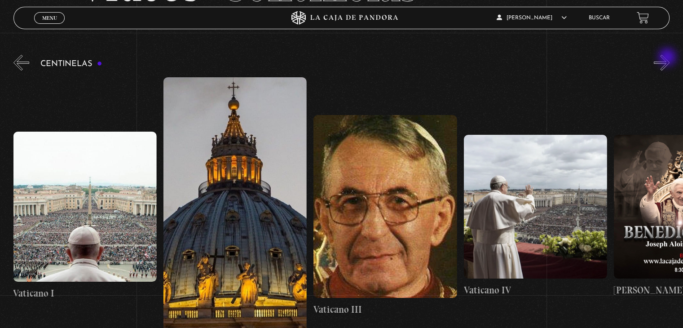
click at [668, 58] on button "»" at bounding box center [662, 63] width 16 height 16
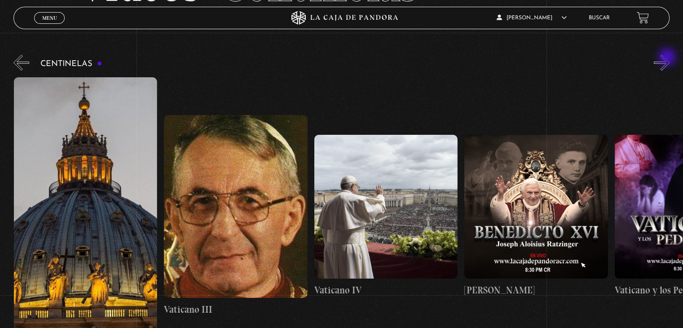
click at [668, 58] on button "»" at bounding box center [662, 63] width 16 height 16
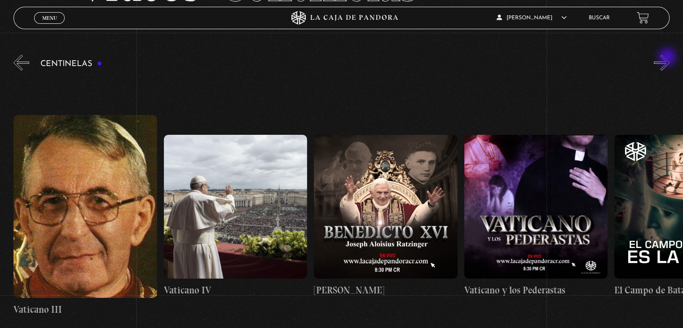
click at [668, 58] on button "»" at bounding box center [662, 63] width 16 height 16
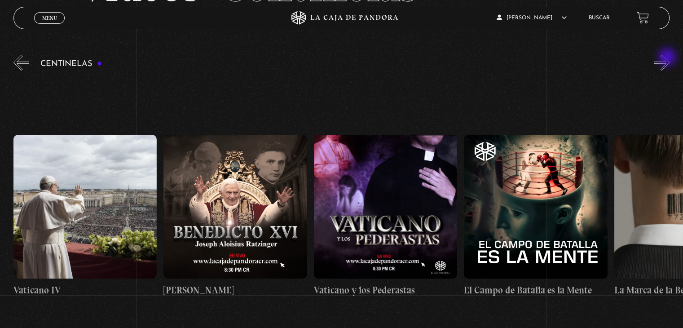
click at [668, 58] on button "»" at bounding box center [662, 63] width 16 height 16
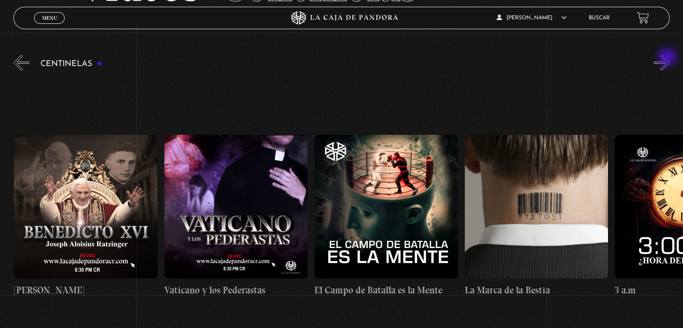
click at [668, 58] on button "»" at bounding box center [662, 63] width 16 height 16
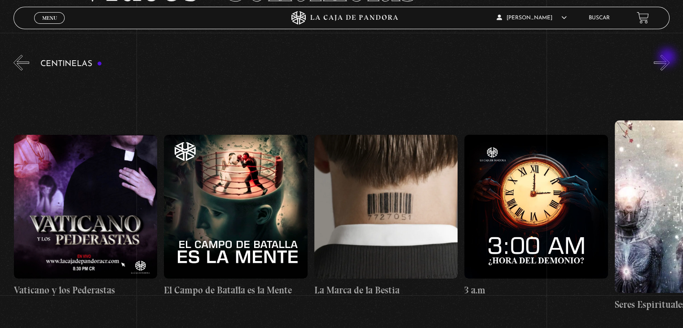
click at [668, 58] on button "»" at bounding box center [662, 63] width 16 height 16
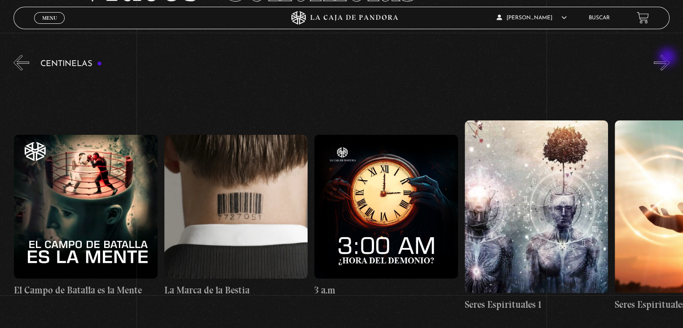
click at [668, 58] on button "»" at bounding box center [662, 63] width 16 height 16
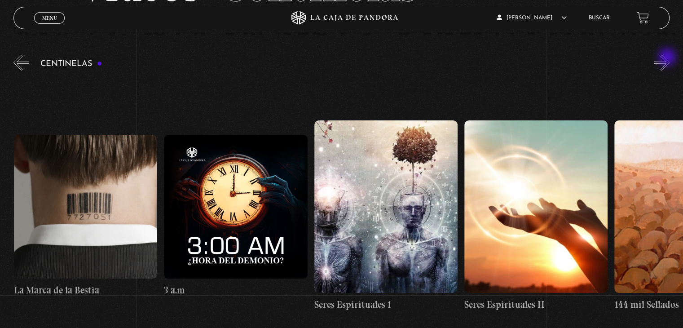
click at [668, 58] on button "»" at bounding box center [662, 63] width 16 height 16
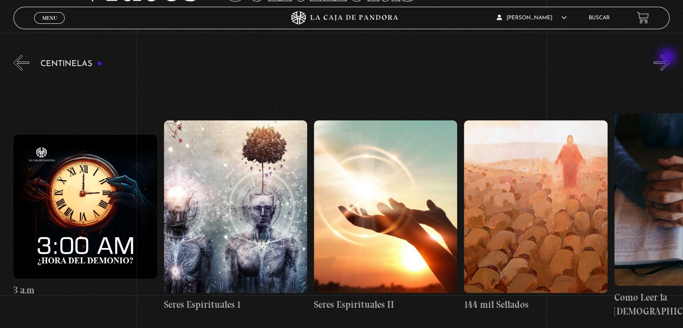
click at [668, 58] on button "»" at bounding box center [662, 63] width 16 height 16
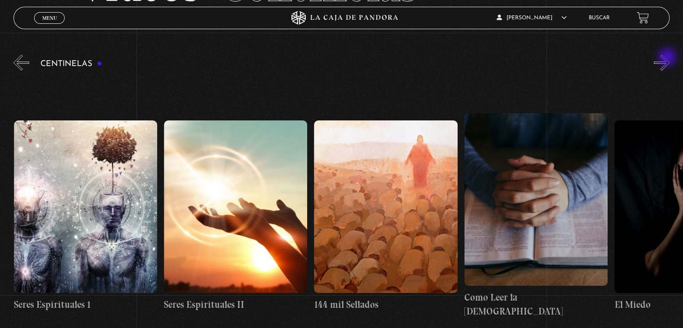
click at [668, 58] on button "»" at bounding box center [662, 63] width 16 height 16
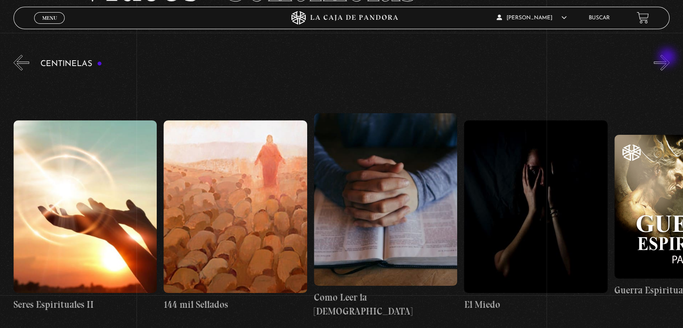
click at [668, 58] on button "»" at bounding box center [662, 63] width 16 height 16
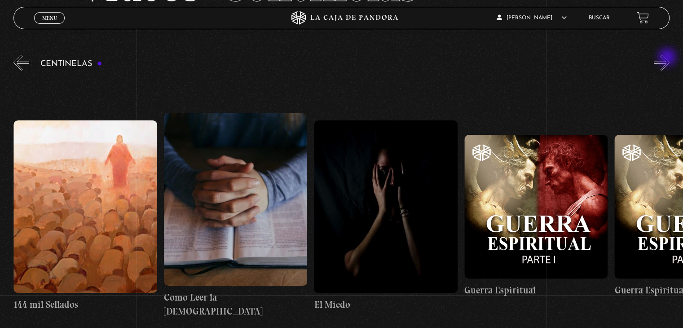
scroll to position [0, 14423]
click at [668, 58] on button "»" at bounding box center [662, 63] width 16 height 16
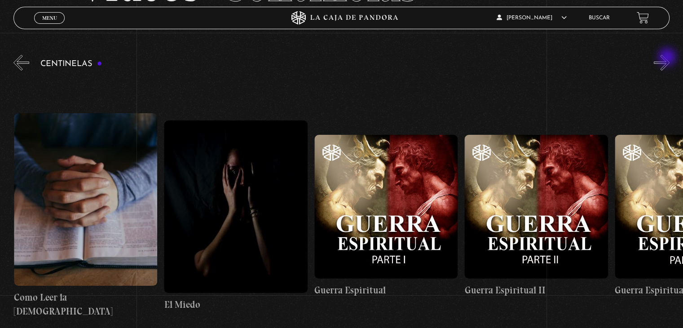
click at [668, 58] on button "»" at bounding box center [662, 63] width 16 height 16
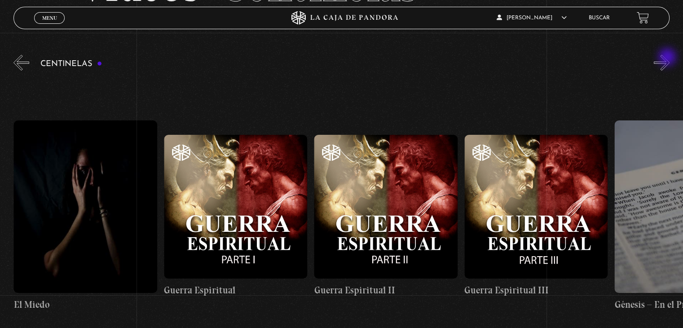
click at [668, 58] on button "»" at bounding box center [662, 63] width 16 height 16
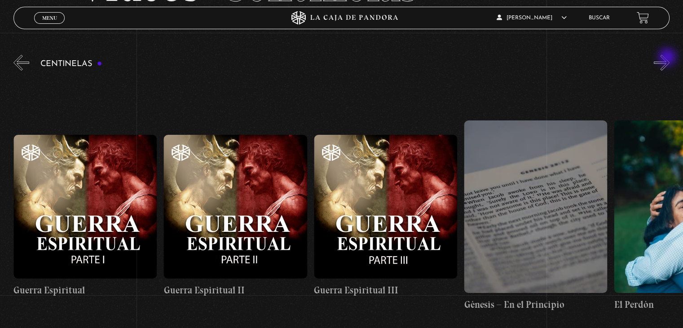
click at [668, 58] on button "»" at bounding box center [662, 63] width 16 height 16
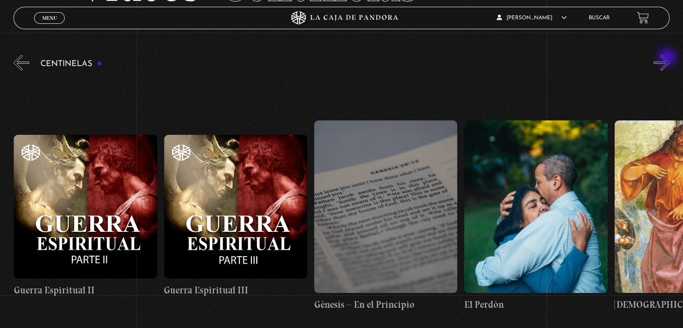
click at [668, 58] on button "»" at bounding box center [662, 63] width 16 height 16
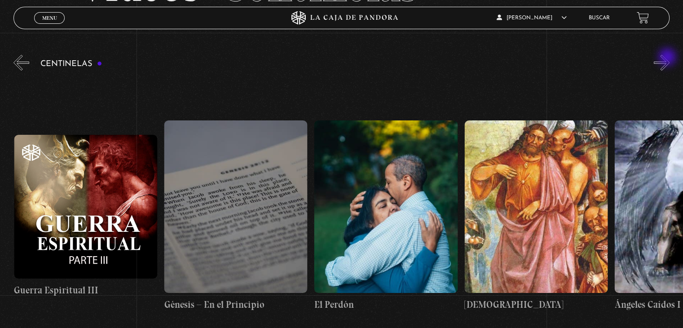
click at [668, 58] on button "»" at bounding box center [662, 63] width 16 height 16
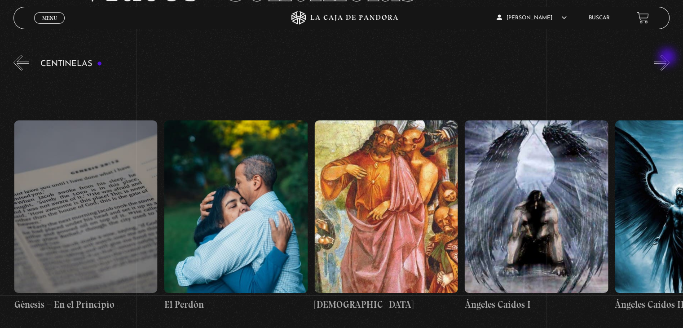
click at [668, 58] on button "»" at bounding box center [662, 63] width 16 height 16
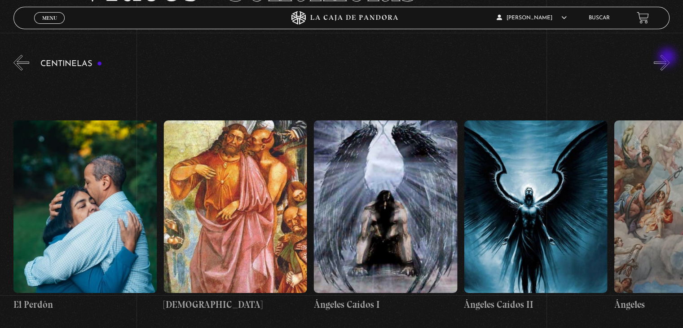
click at [668, 58] on button "»" at bounding box center [662, 63] width 16 height 16
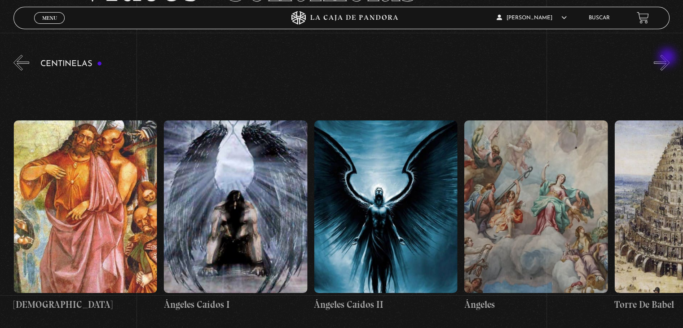
scroll to position [0, 15625]
click at [538, 222] on figure at bounding box center [535, 206] width 143 height 172
click at [537, 222] on figure at bounding box center [535, 206] width 143 height 172
